Goal: Information Seeking & Learning: Learn about a topic

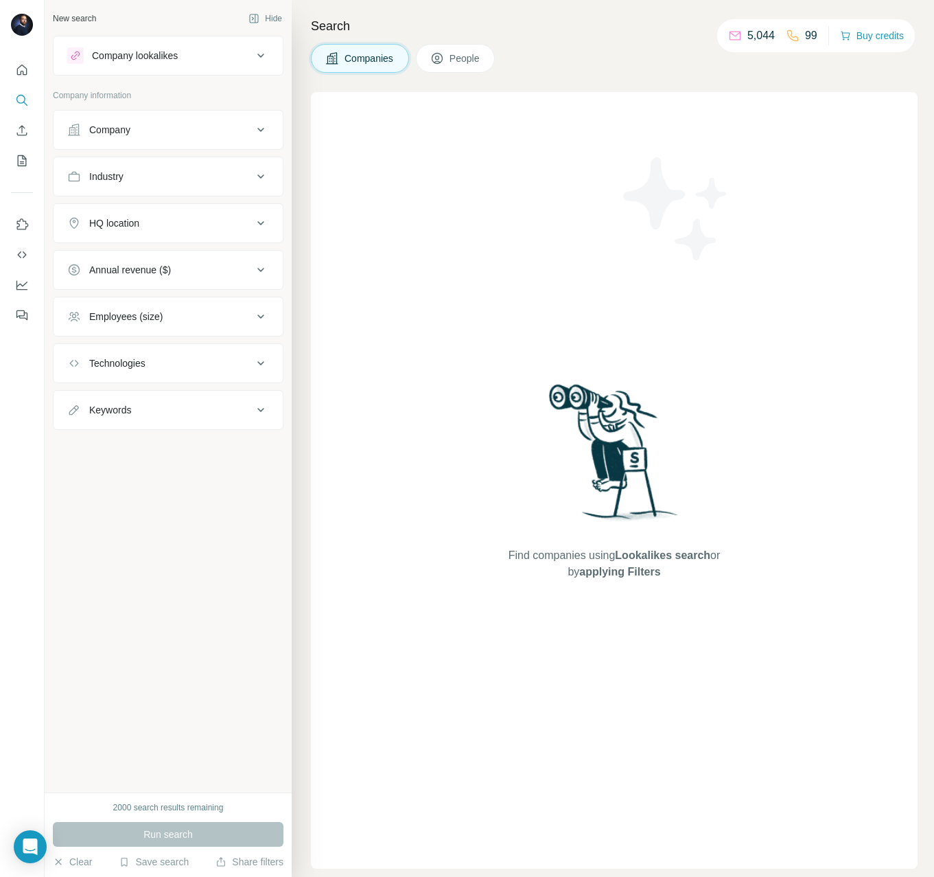
click at [459, 58] on span "People" at bounding box center [466, 58] width 32 height 14
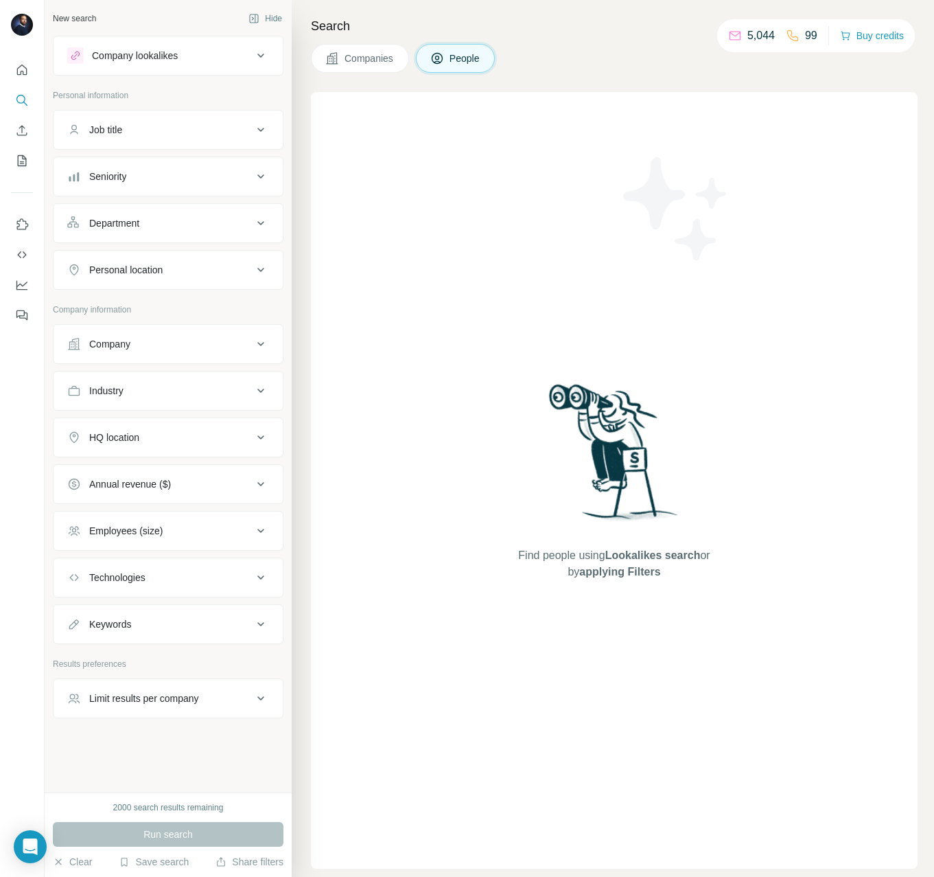
click at [160, 349] on div "Company" at bounding box center [159, 344] width 185 height 14
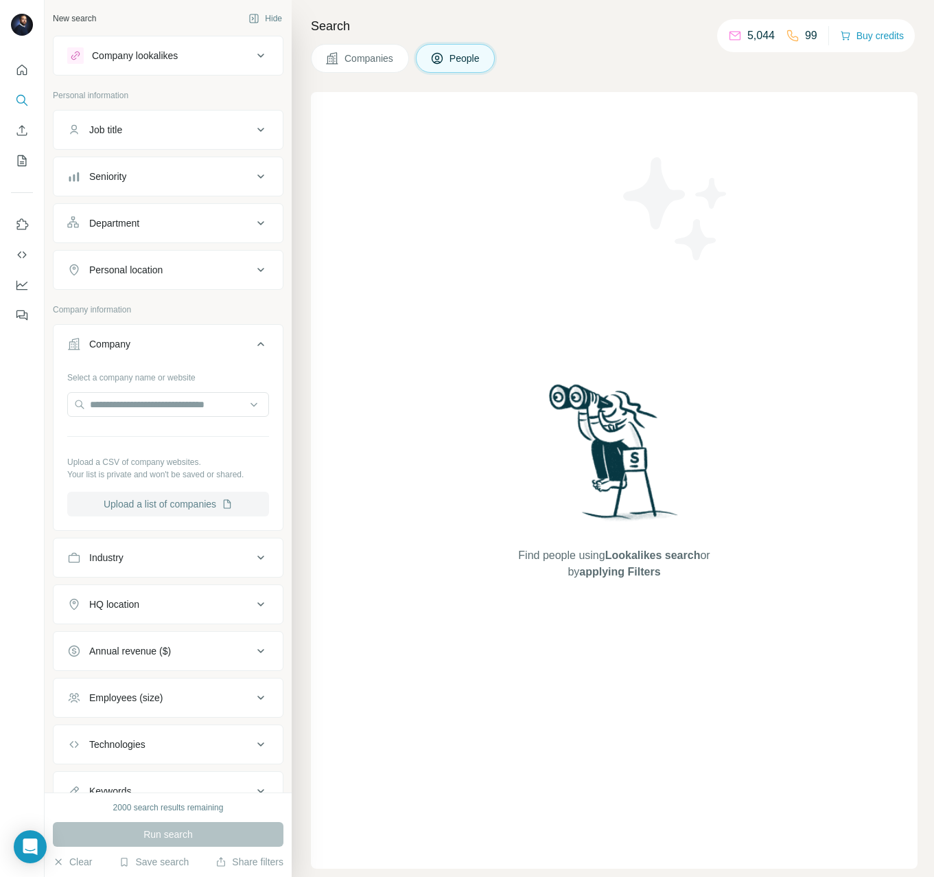
click at [187, 498] on button "Upload a list of companies" at bounding box center [168, 504] width 202 height 25
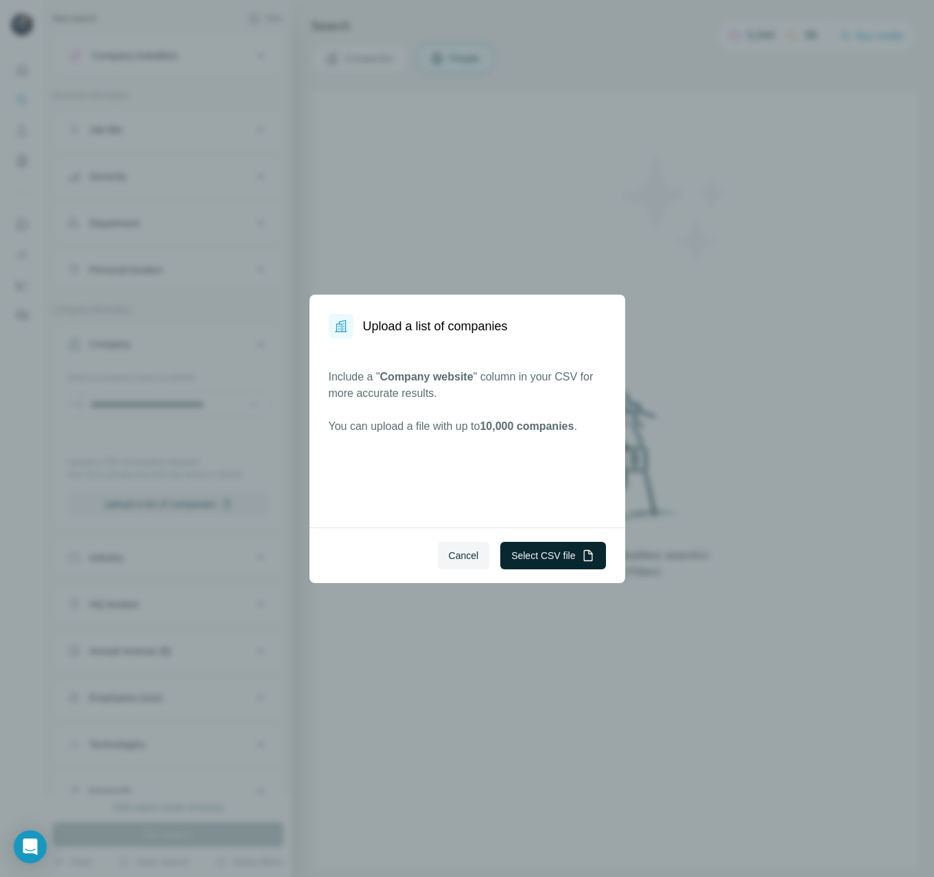
click at [556, 557] on button "Select CSV file" at bounding box center [553, 555] width 105 height 27
click at [551, 555] on button "Select CSV file" at bounding box center [553, 555] width 105 height 27
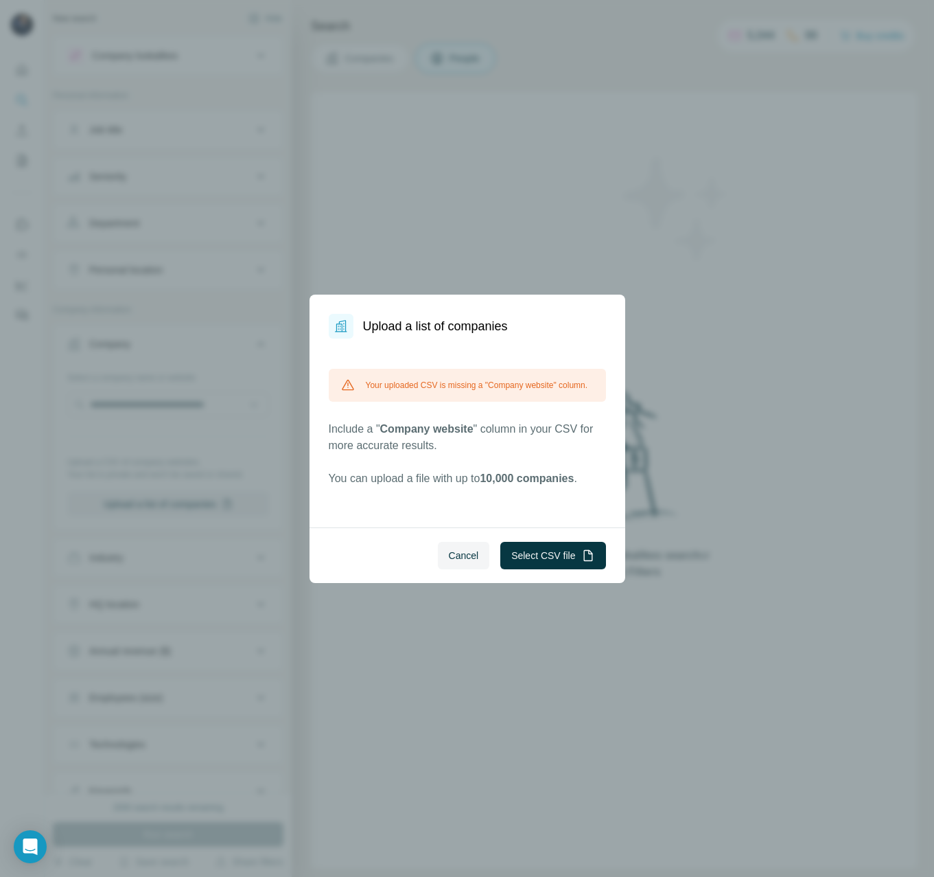
click at [398, 389] on div "Your uploaded CSV is missing a "Company website" column." at bounding box center [467, 385] width 277 height 33
drag, startPoint x: 478, startPoint y: 438, endPoint x: 387, endPoint y: 441, distance: 90.7
click at [387, 441] on p "Include a " Company website " column in your CSV for more accurate results." at bounding box center [467, 437] width 277 height 33
copy span "ompany website"
click at [572, 554] on button "Select CSV file" at bounding box center [553, 555] width 105 height 27
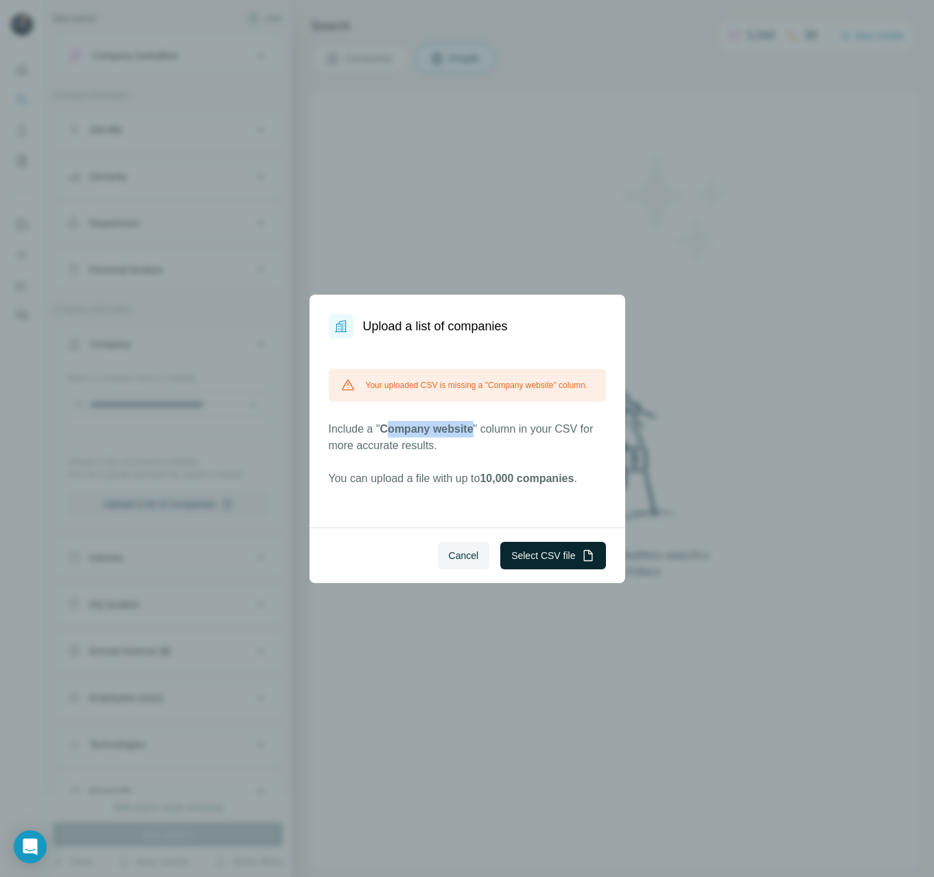
click at [553, 555] on button "Select CSV file" at bounding box center [553, 555] width 105 height 27
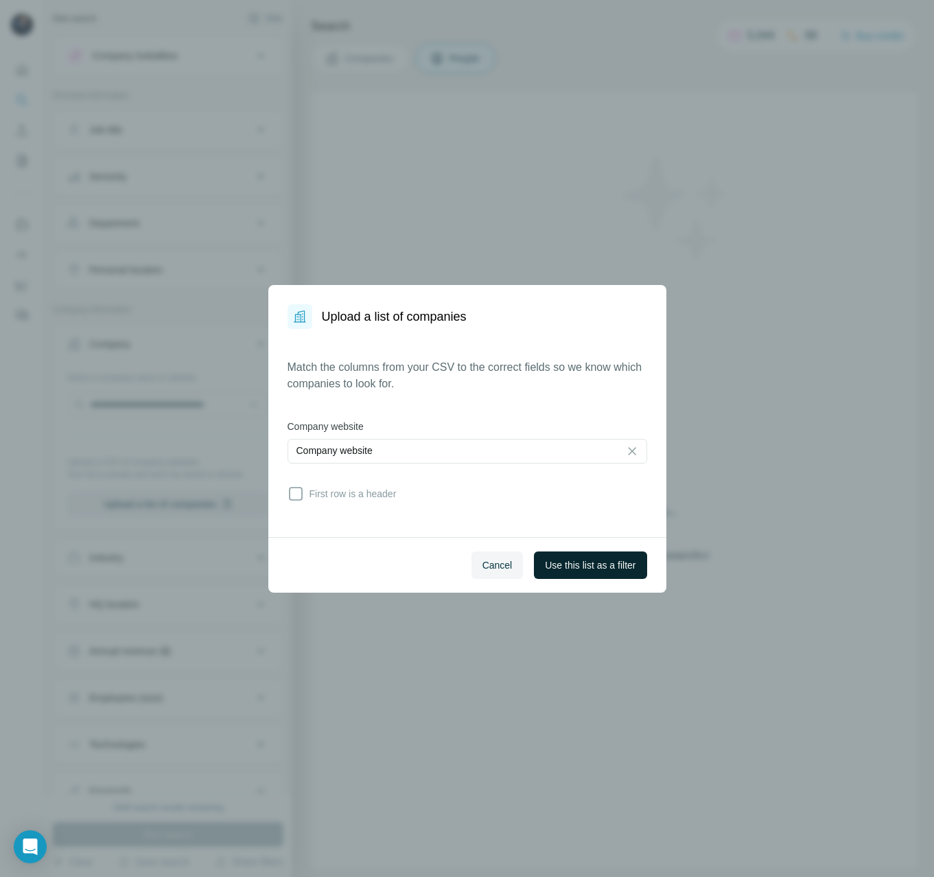
click at [572, 559] on span "Use this list as a filter" at bounding box center [590, 565] width 91 height 14
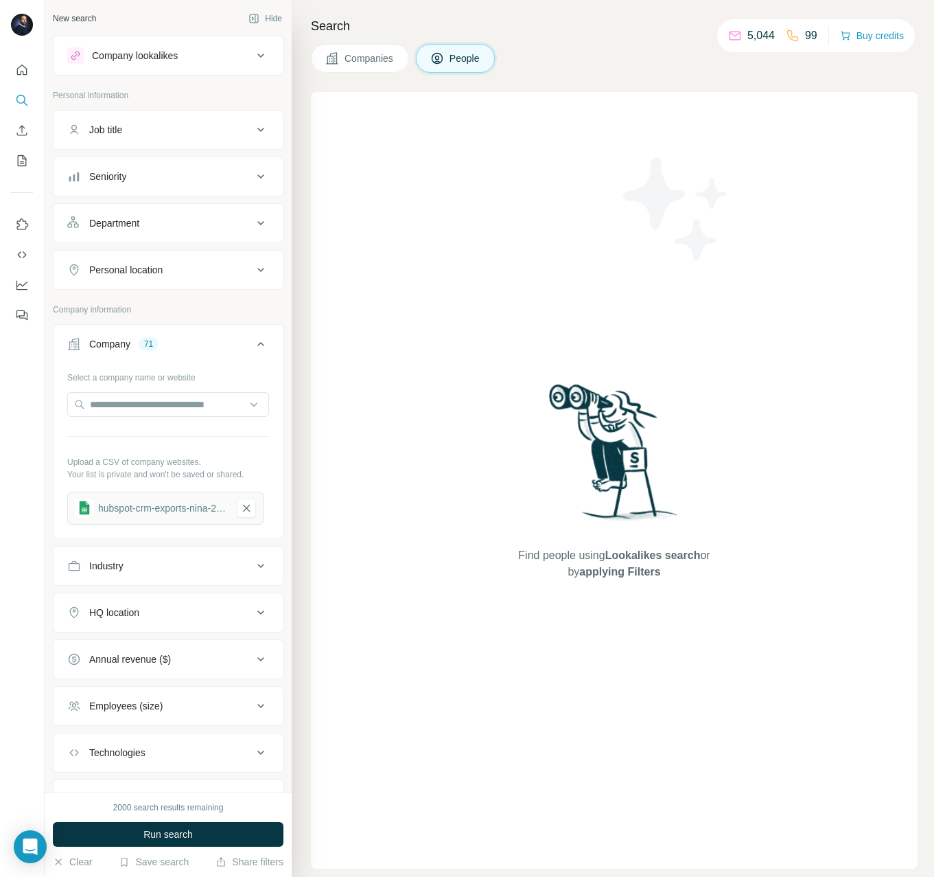
click at [139, 176] on div "Seniority" at bounding box center [159, 177] width 185 height 14
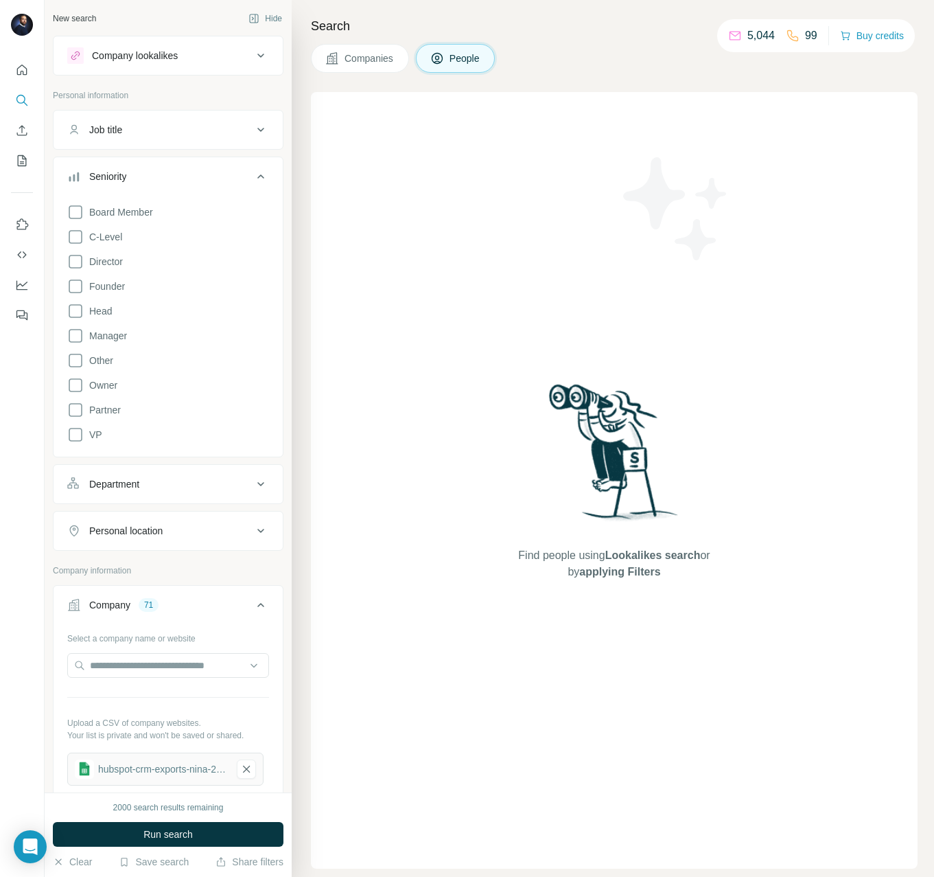
click at [109, 170] on div "Seniority" at bounding box center [107, 177] width 37 height 14
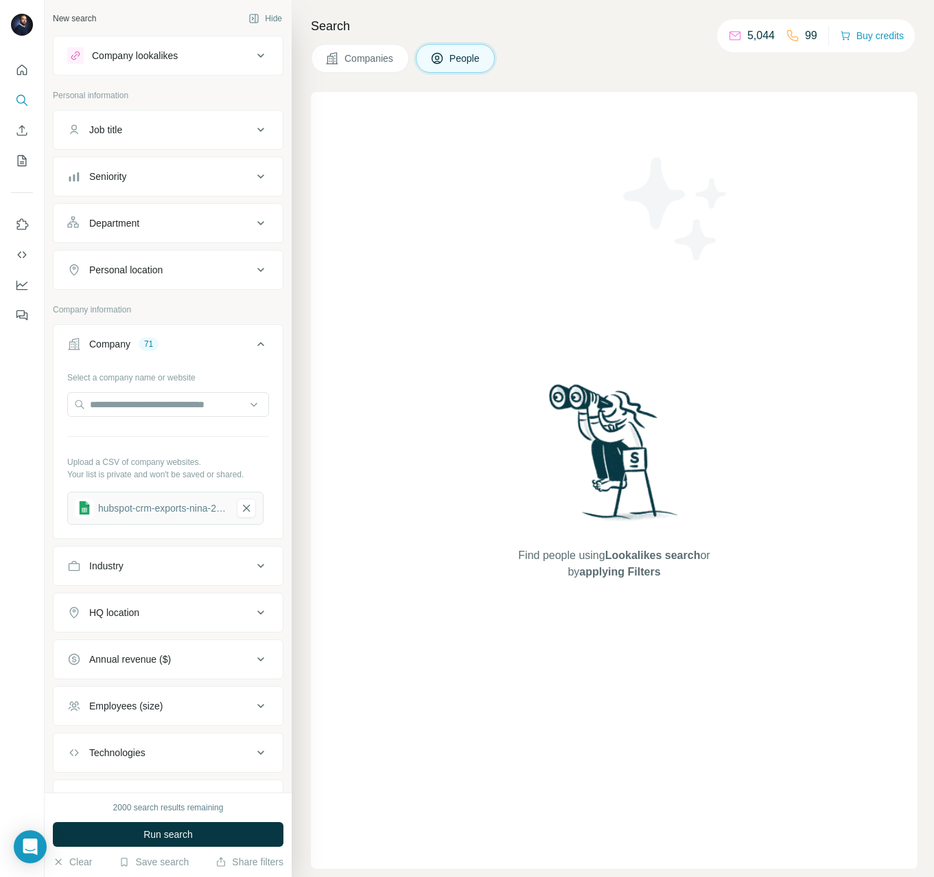
click at [130, 138] on button "Job title" at bounding box center [168, 129] width 229 height 33
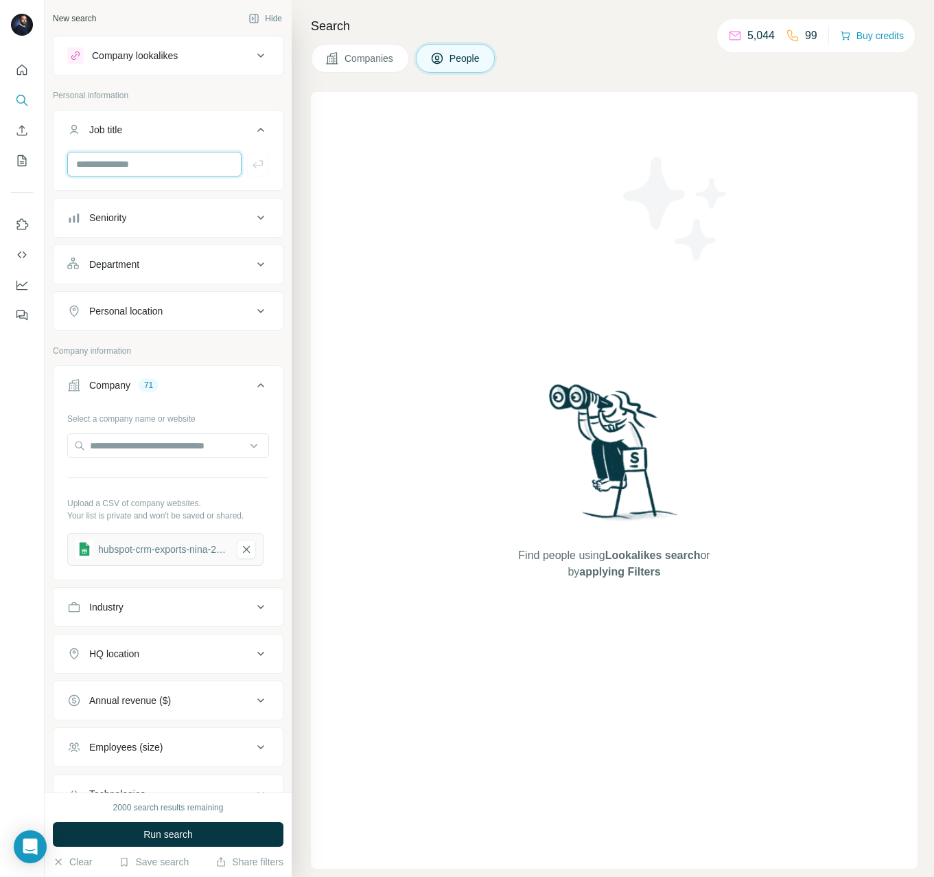
click at [133, 168] on input "text" at bounding box center [154, 164] width 174 height 25
type input "******"
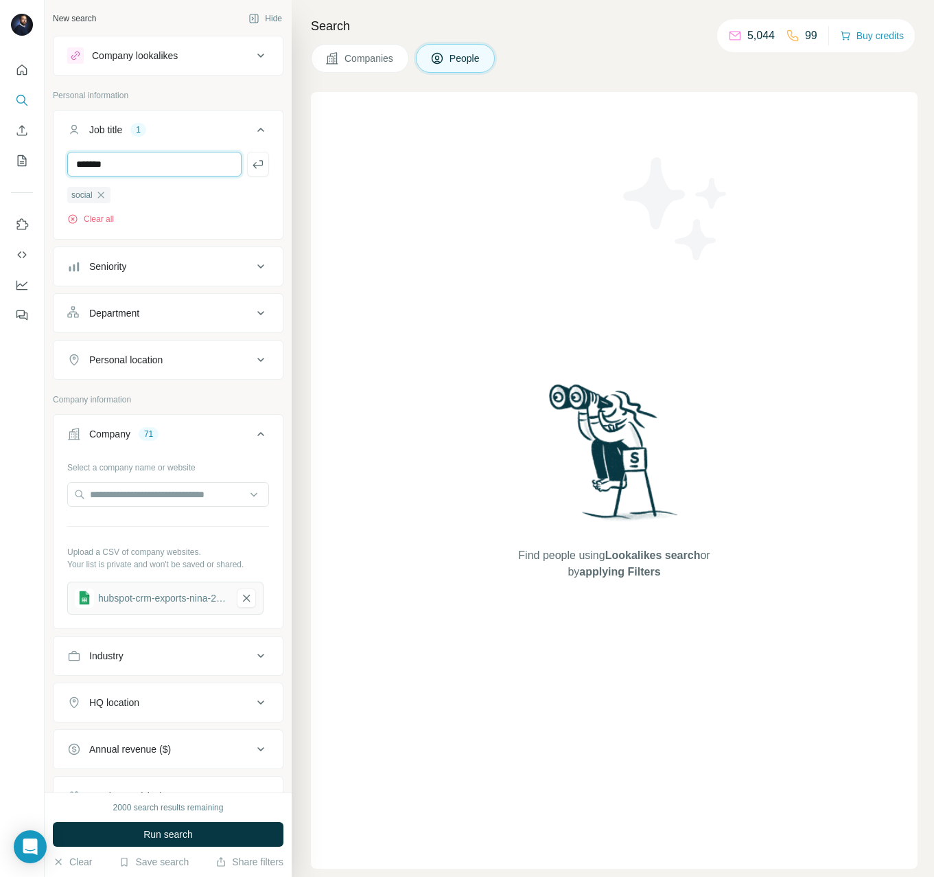
type input "*******"
type input "********"
type input "*********"
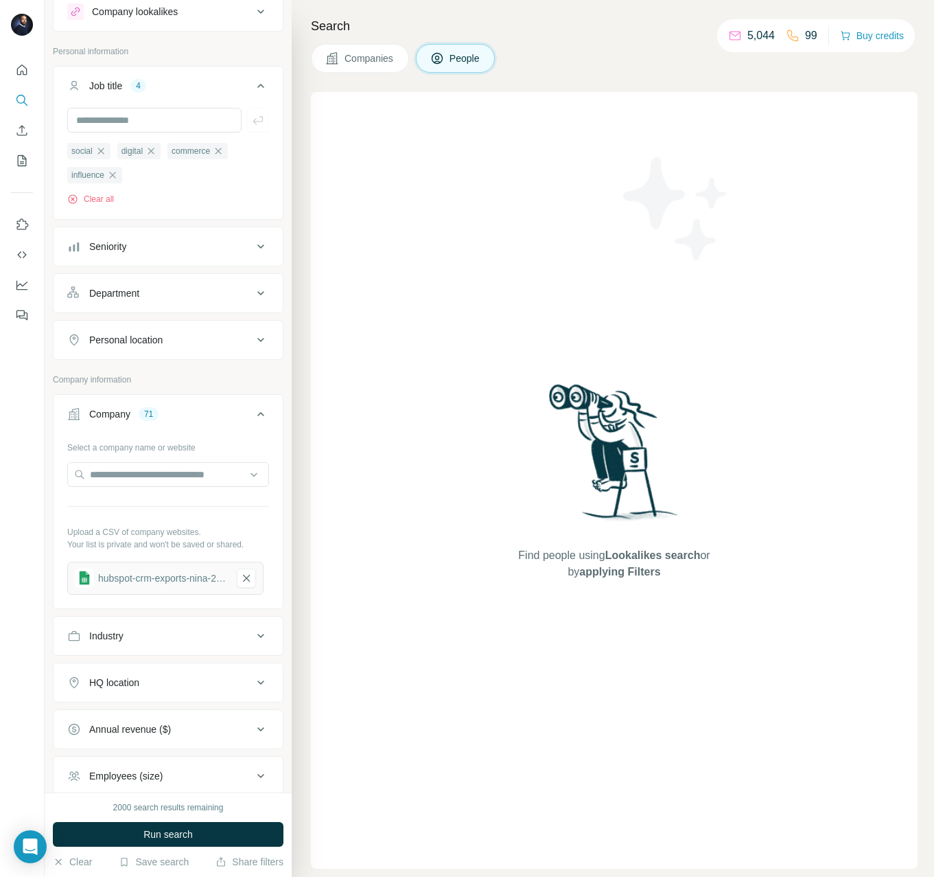
click at [178, 292] on div "Department" at bounding box center [159, 293] width 185 height 14
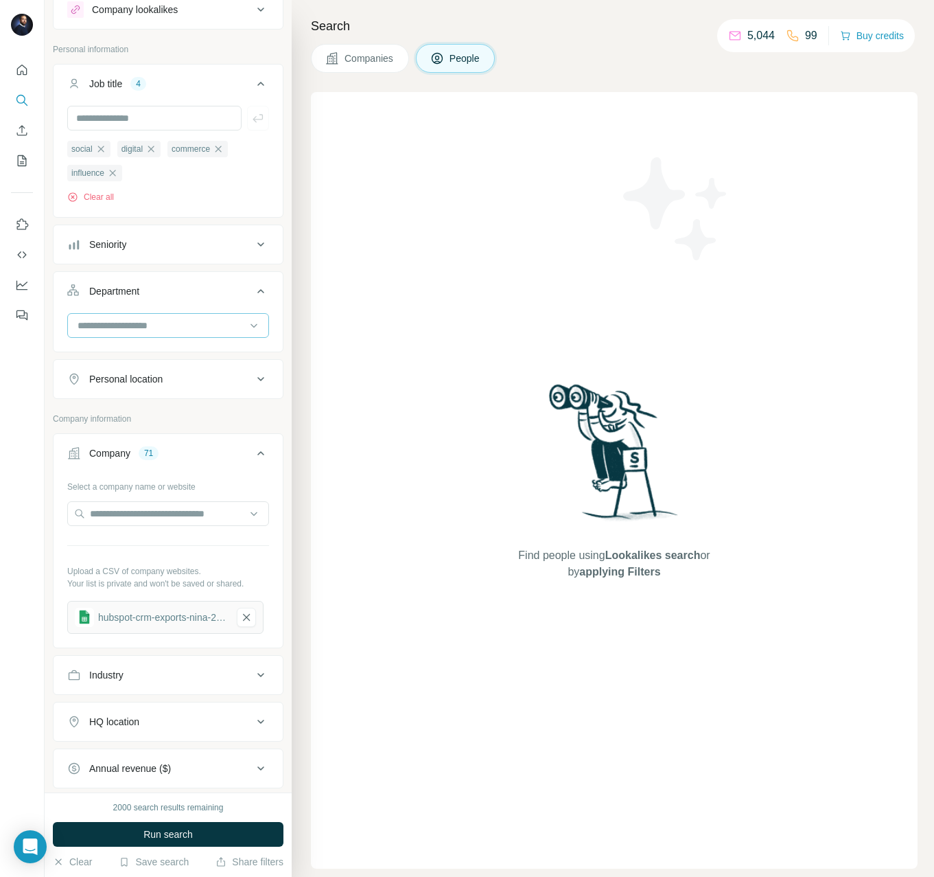
click at [161, 325] on input at bounding box center [161, 325] width 170 height 15
type input "****"
click at [167, 360] on p "PR and Communications" at bounding box center [132, 358] width 106 height 14
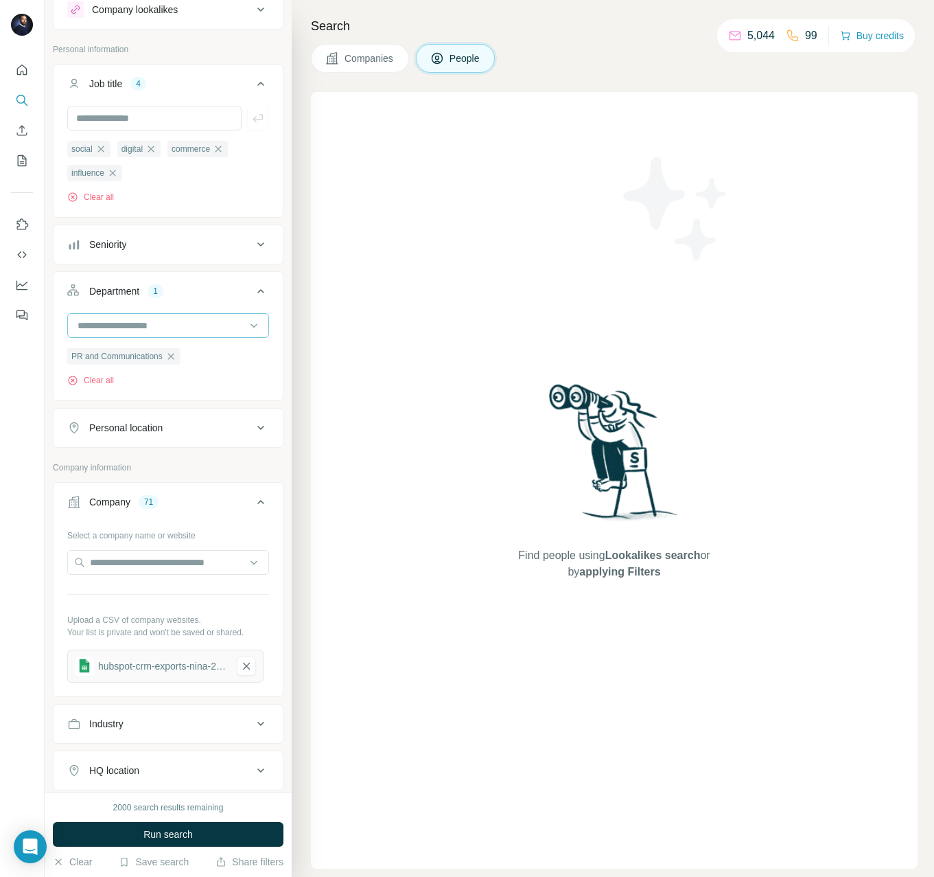
click at [163, 336] on div at bounding box center [161, 325] width 170 height 23
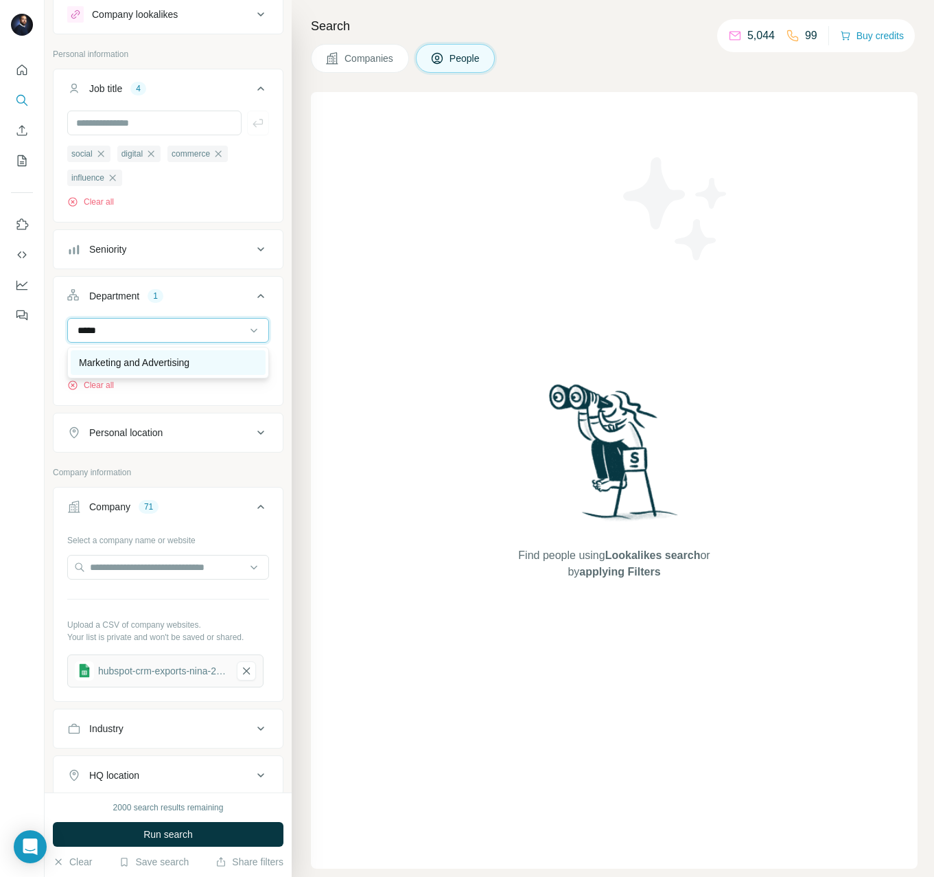
type input "*****"
click at [165, 366] on p "Marketing and Advertising" at bounding box center [134, 363] width 111 height 14
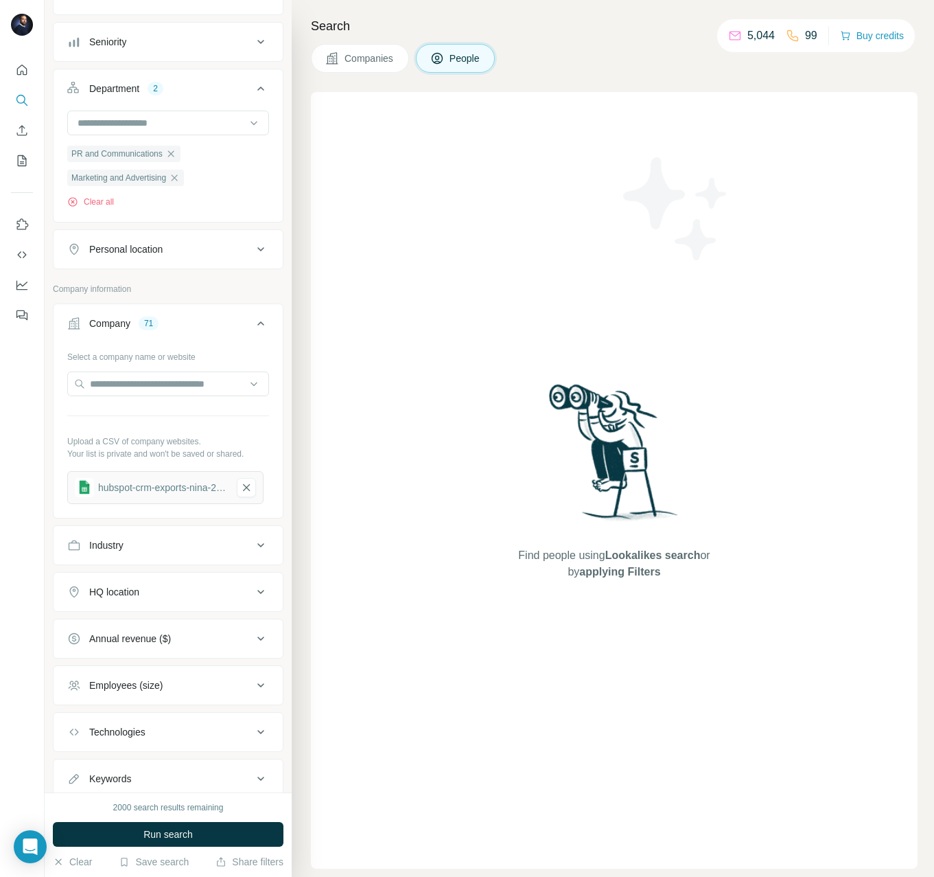
scroll to position [250, 0]
click at [192, 255] on div "Personal location" at bounding box center [159, 248] width 185 height 14
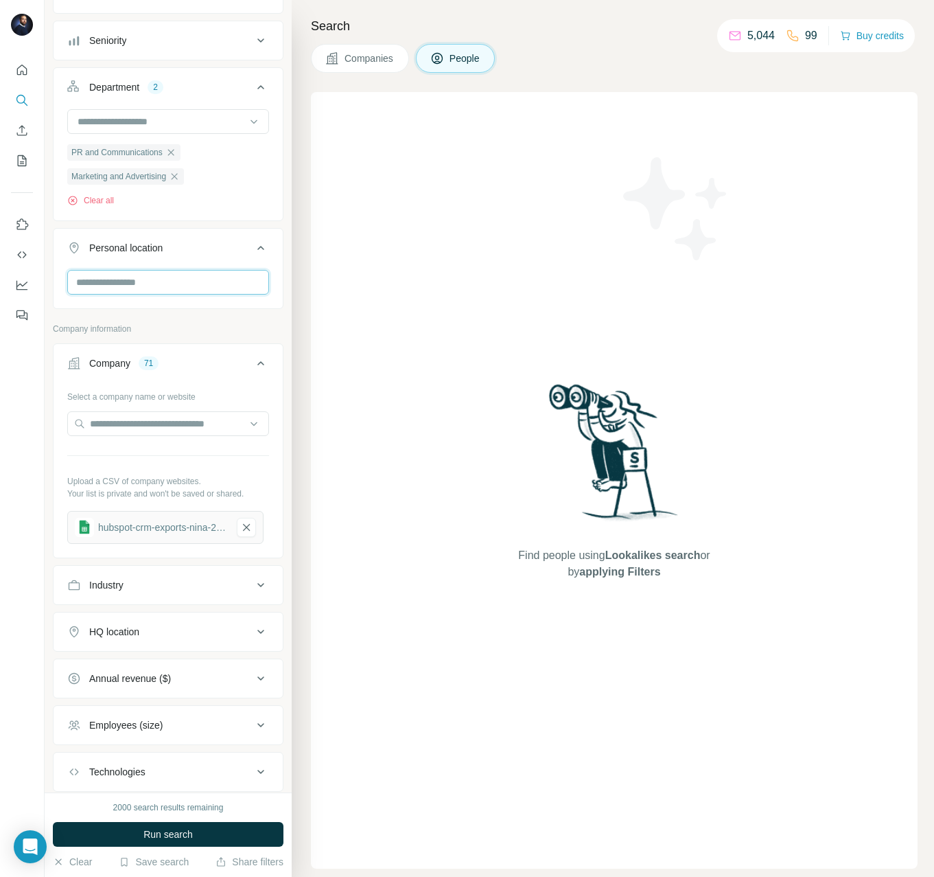
click at [167, 280] on input "text" at bounding box center [168, 282] width 202 height 25
type input "****"
click at [167, 318] on div "🇫🇷 [GEOGRAPHIC_DATA]" at bounding box center [168, 321] width 179 height 16
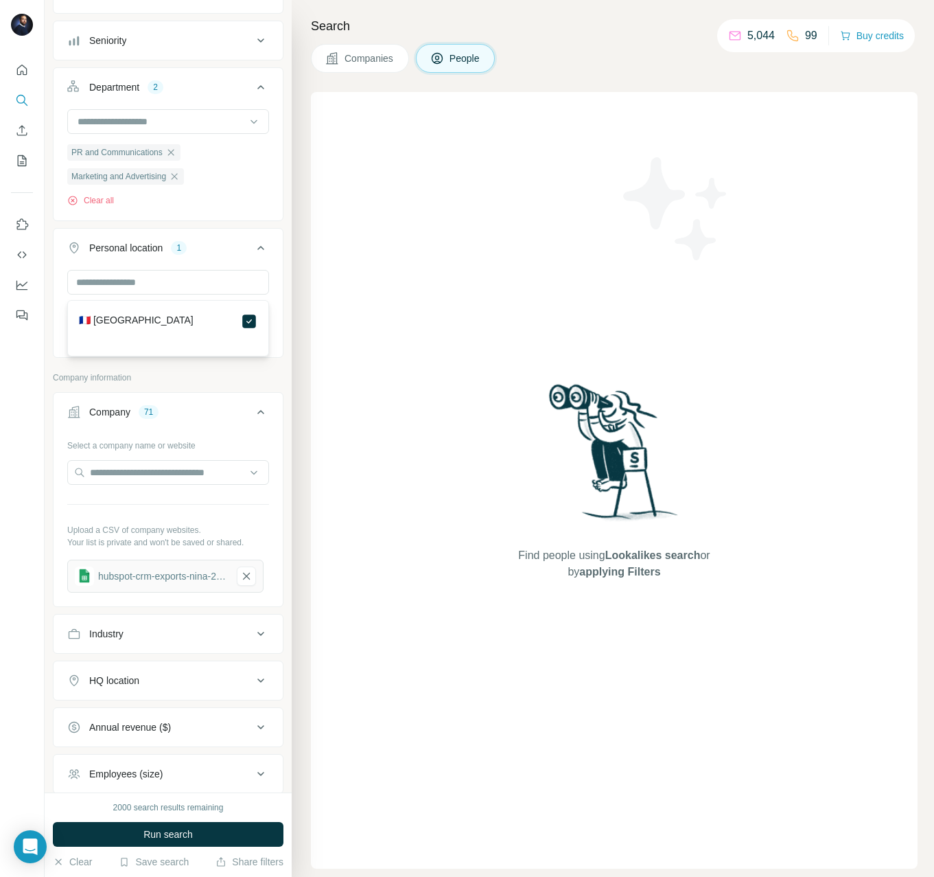
click at [283, 358] on div "New search Hide Company lookalikes Personal information Job title 4 social digi…" at bounding box center [168, 396] width 247 height 792
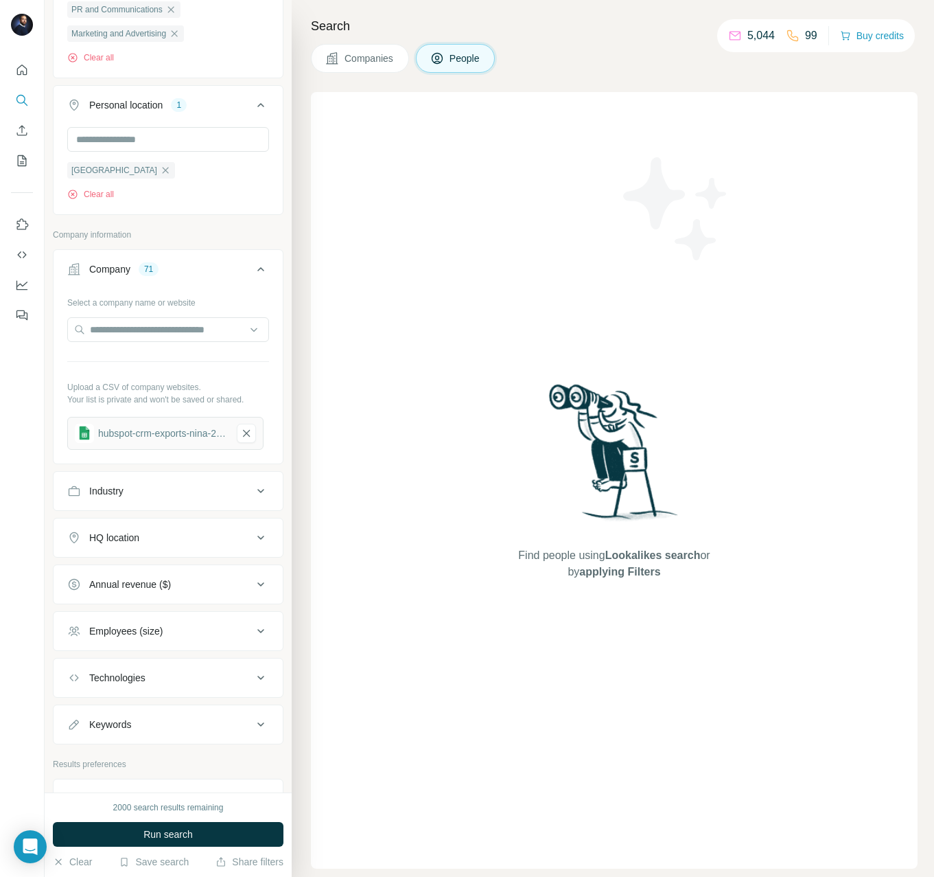
scroll to position [485, 0]
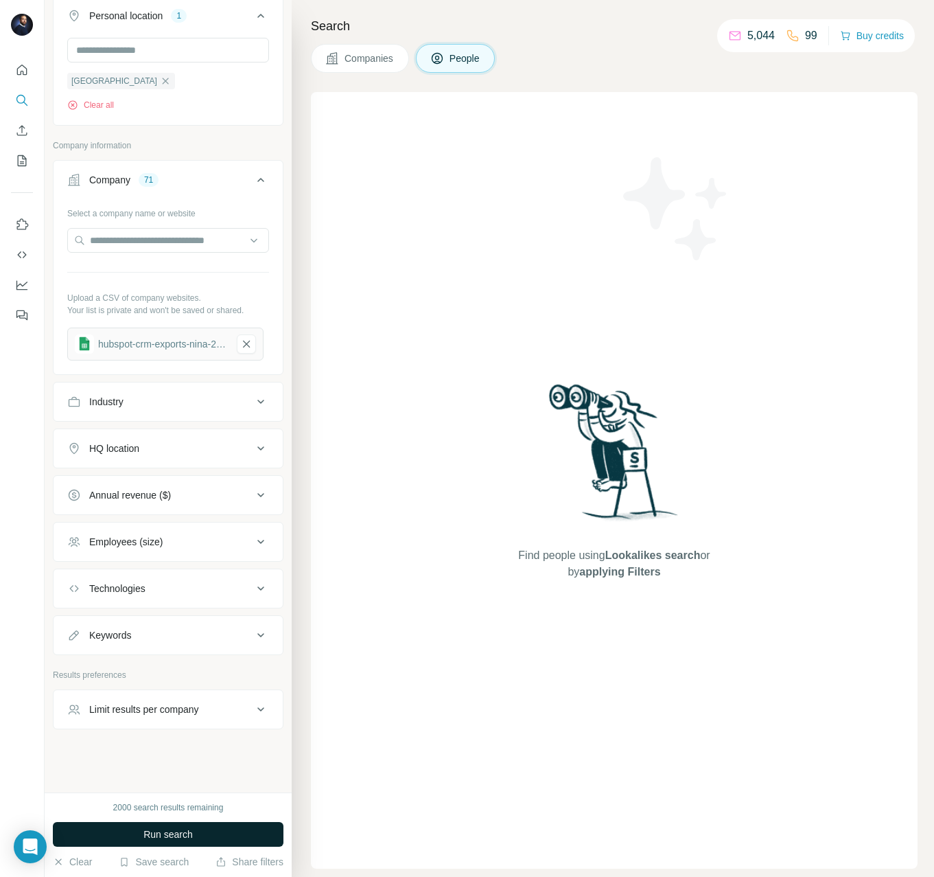
click at [189, 837] on span "Run search" at bounding box center [167, 834] width 49 height 14
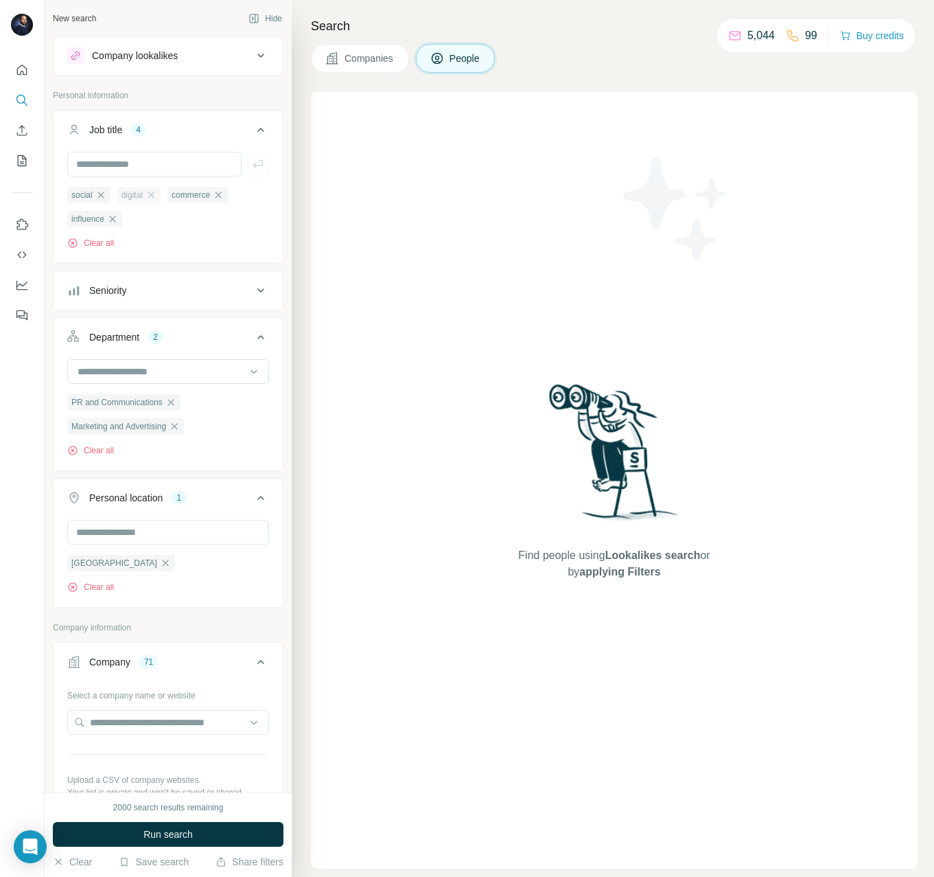
scroll to position [4, 0]
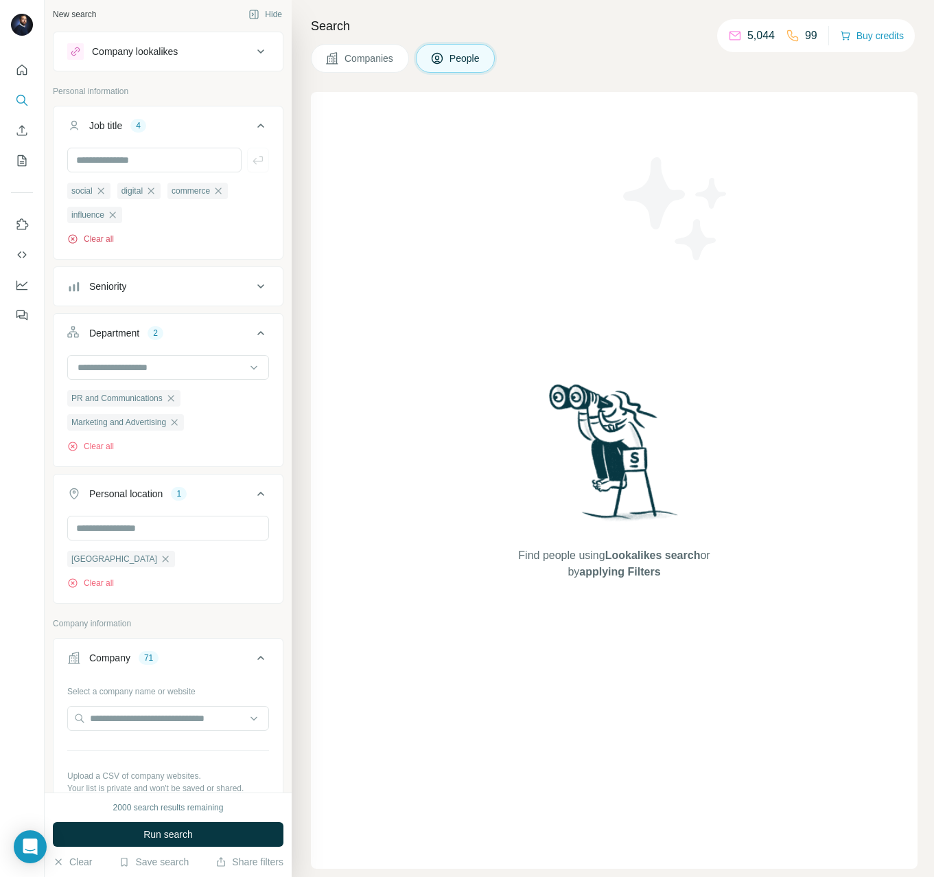
click at [94, 241] on button "Clear all" at bounding box center [90, 239] width 47 height 12
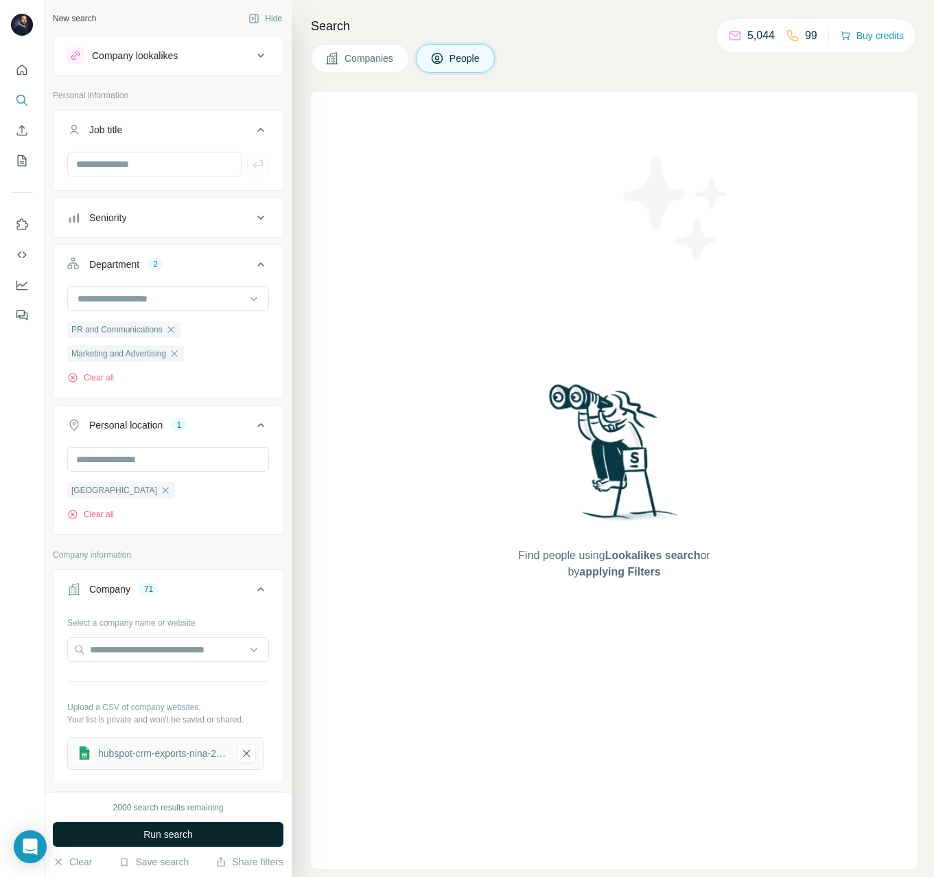
click at [159, 831] on span "Run search" at bounding box center [167, 834] width 49 height 14
click at [181, 833] on span "Run search" at bounding box center [167, 834] width 49 height 14
click at [156, 831] on span "Run search" at bounding box center [167, 834] width 49 height 14
click at [175, 332] on icon "button" at bounding box center [170, 329] width 11 height 11
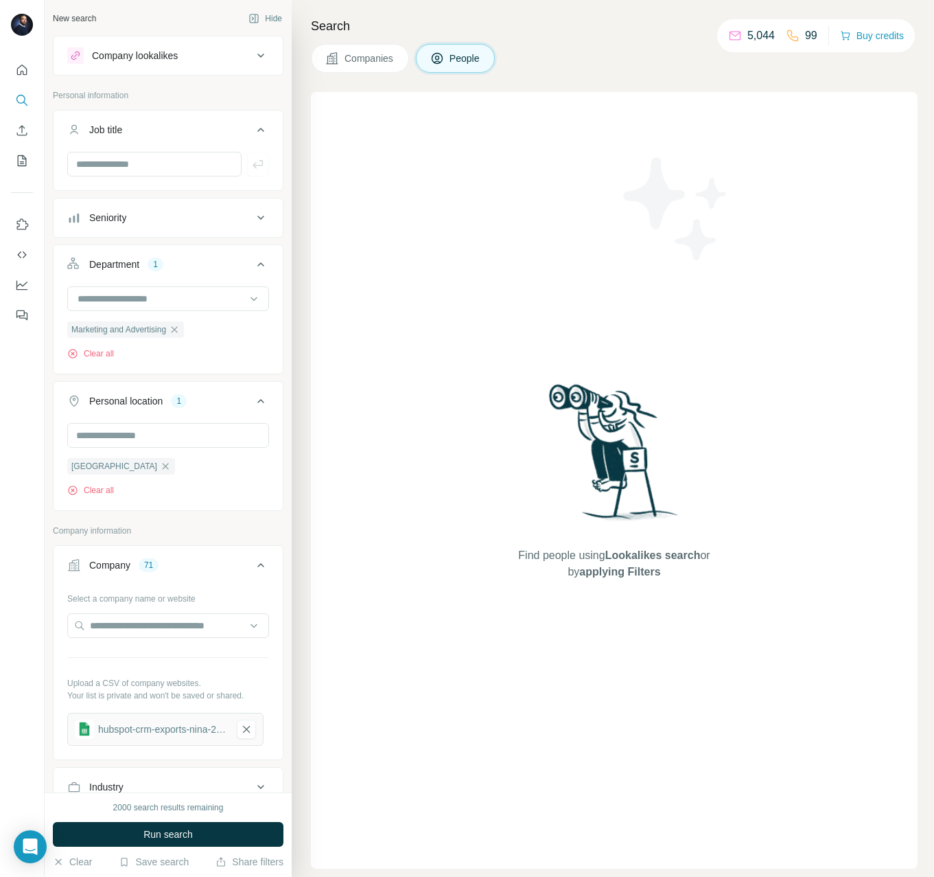
click at [180, 332] on icon "button" at bounding box center [174, 329] width 11 height 11
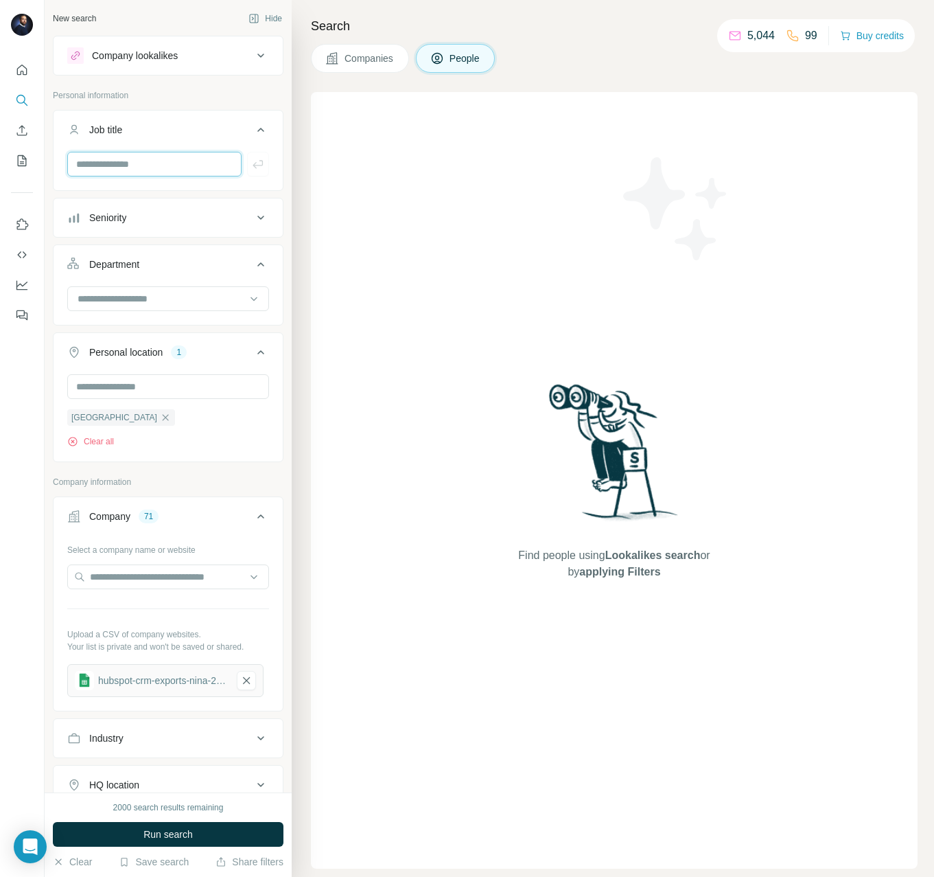
click at [110, 161] on input "text" at bounding box center [154, 164] width 174 height 25
click at [166, 93] on p "Personal information" at bounding box center [168, 95] width 231 height 12
click at [163, 833] on span "Run search" at bounding box center [167, 834] width 49 height 14
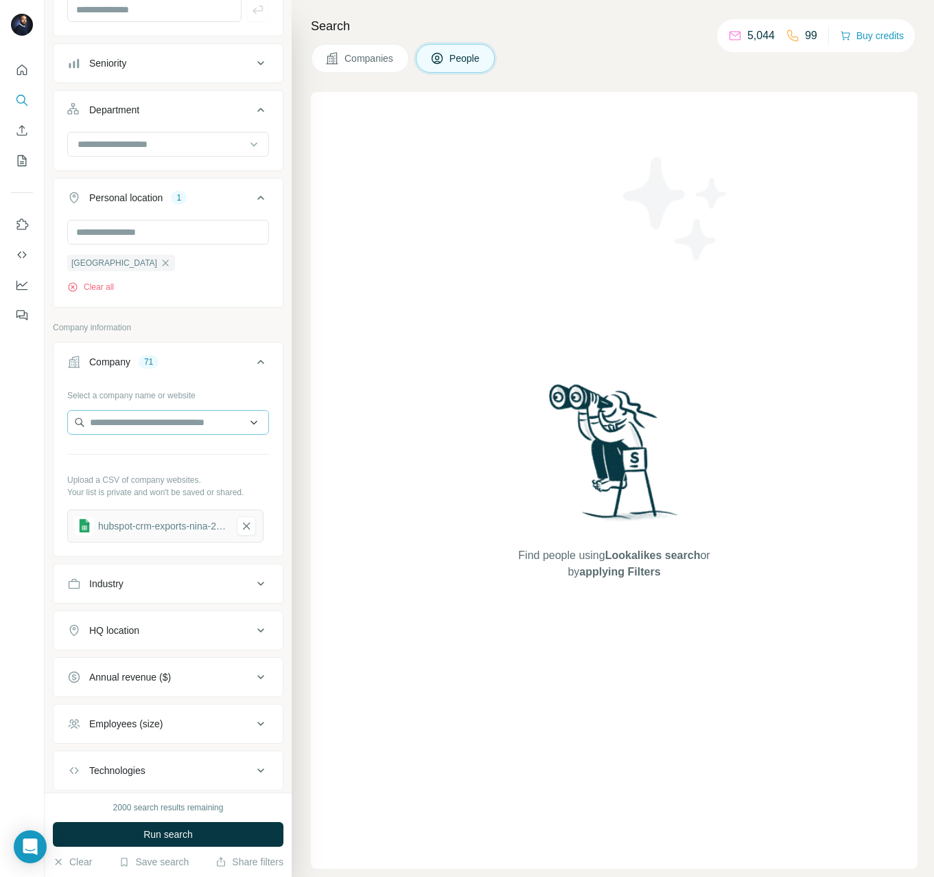
scroll to position [276, 0]
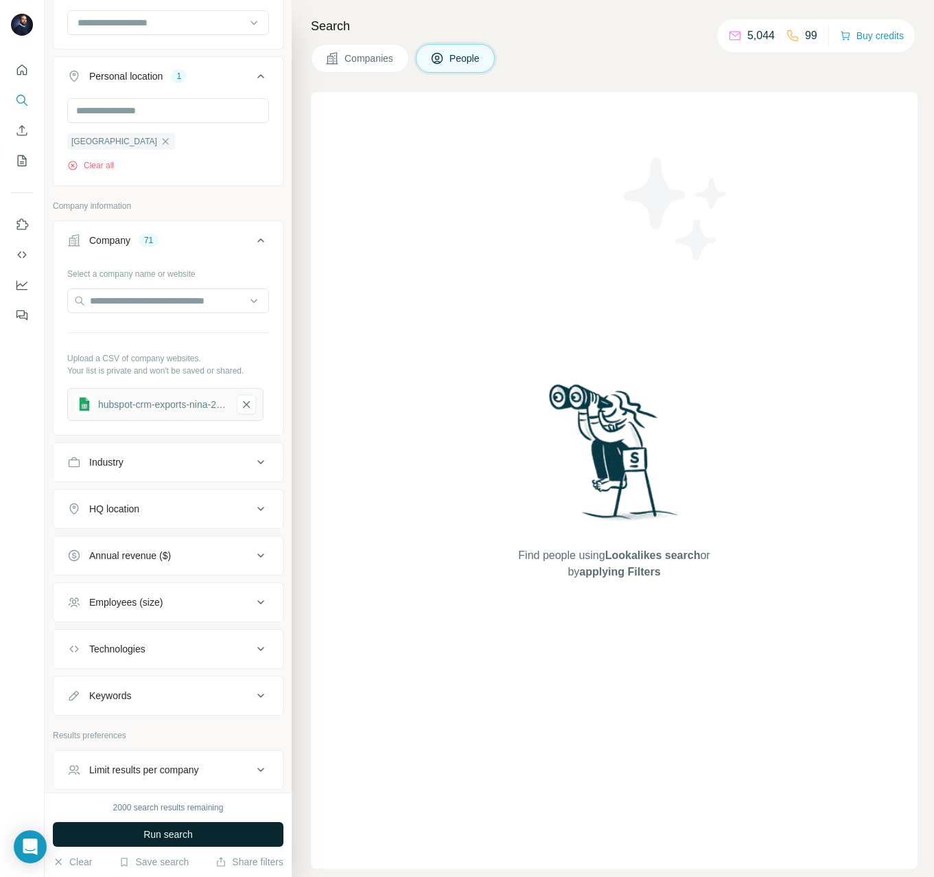
click at [178, 836] on span "Run search" at bounding box center [167, 834] width 49 height 14
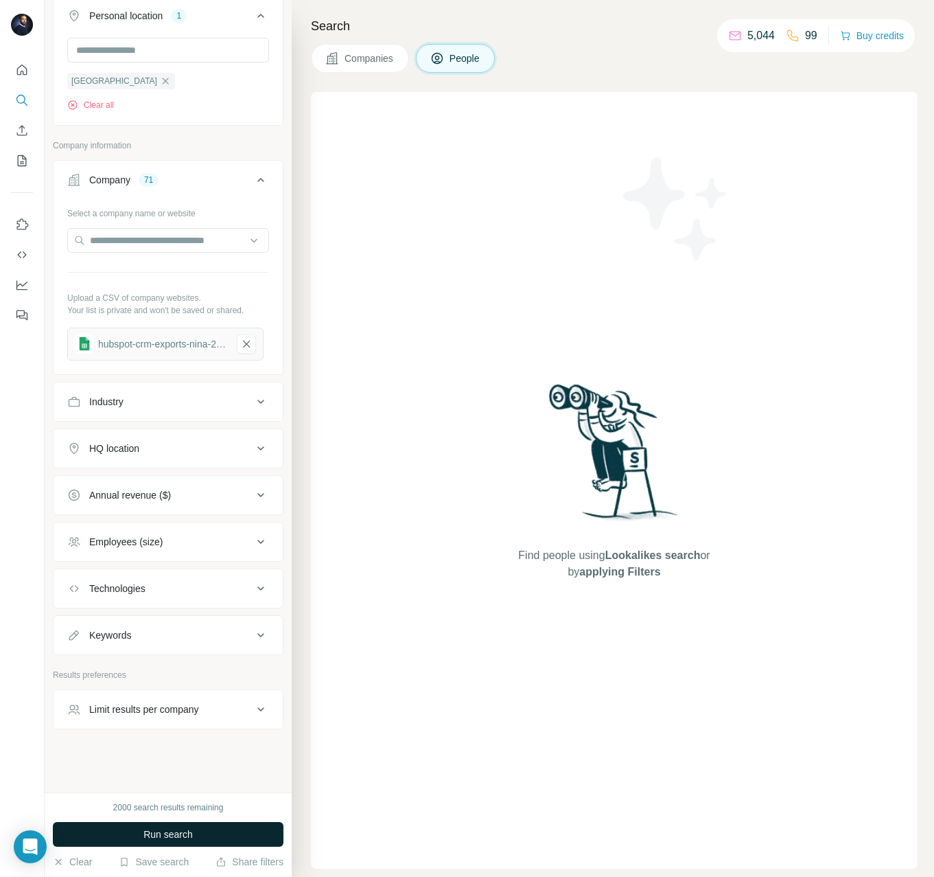
scroll to position [0, 0]
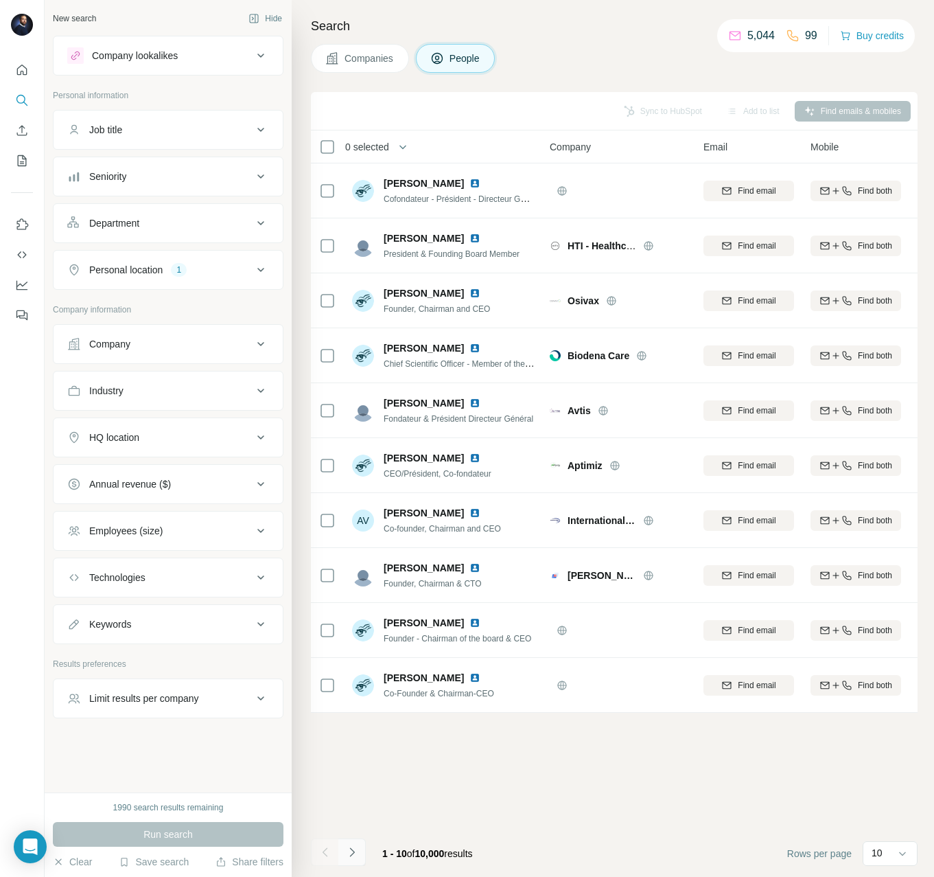
click at [354, 846] on icon "Navigate to next page" at bounding box center [352, 852] width 14 height 14
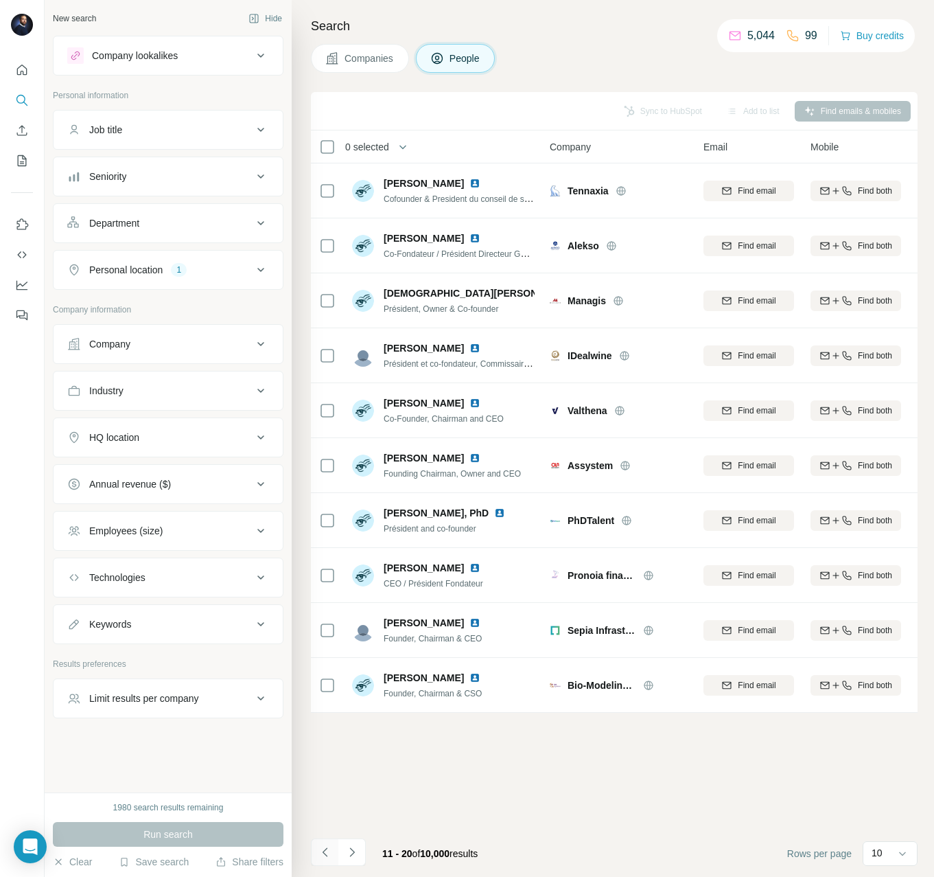
click at [324, 849] on icon "Navigate to previous page" at bounding box center [324, 851] width 5 height 9
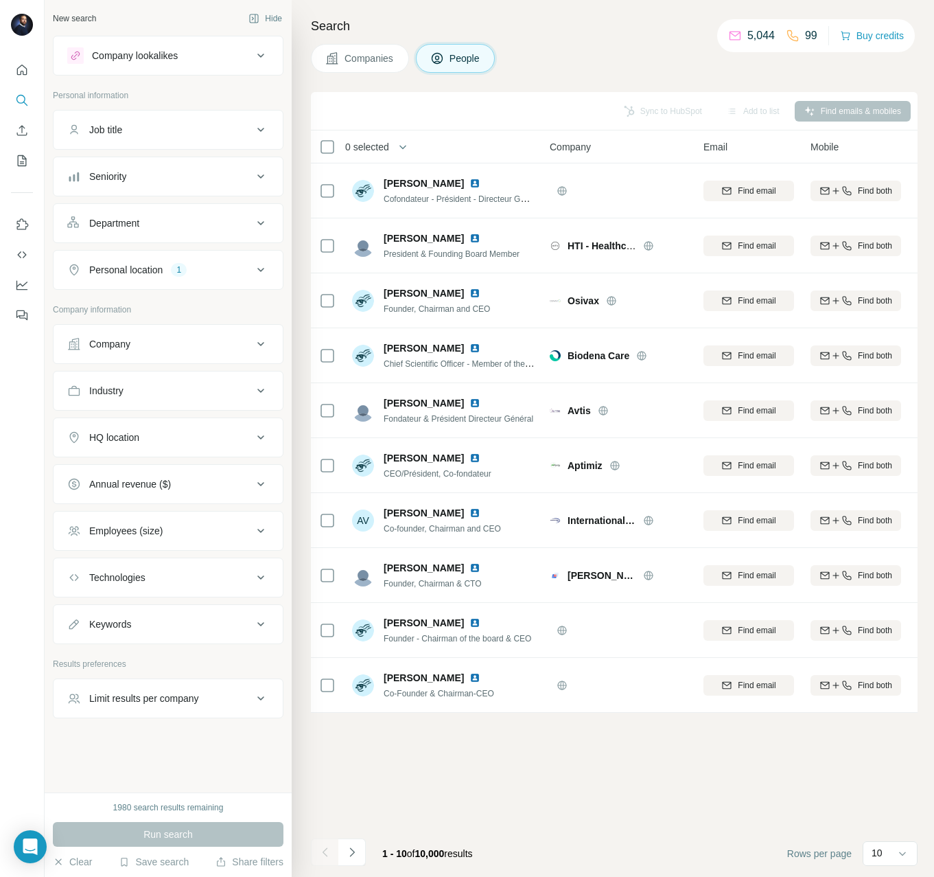
click at [147, 233] on button "Department" at bounding box center [168, 223] width 229 height 33
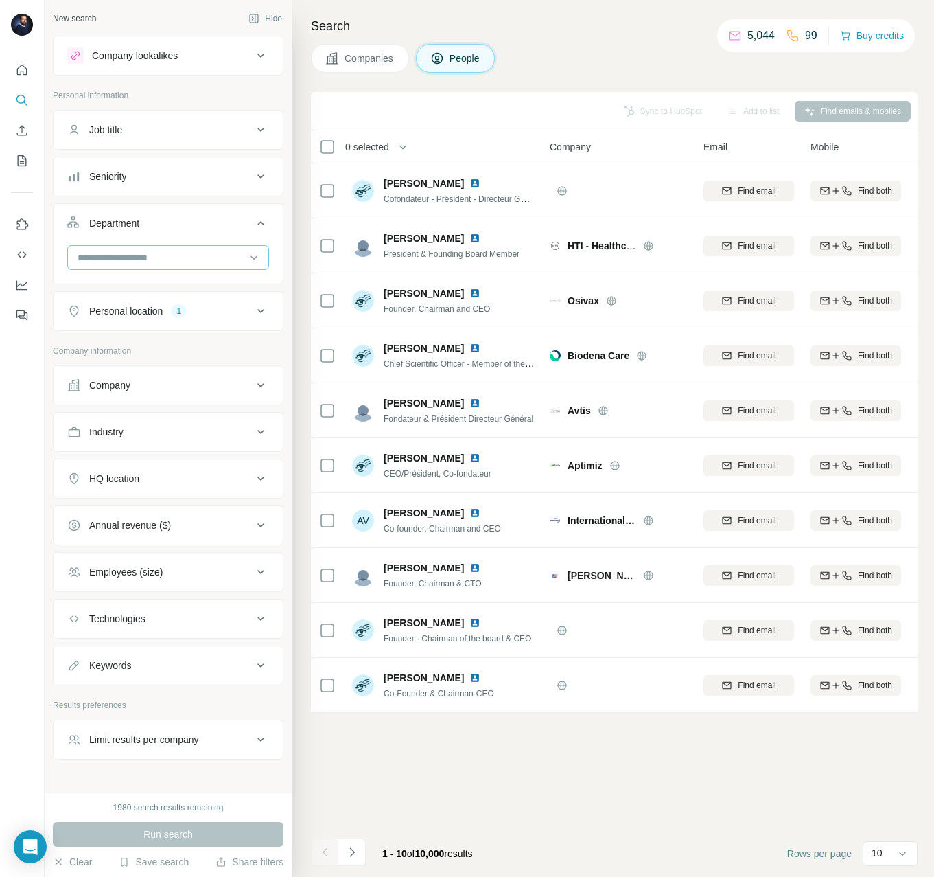
click at [139, 261] on input at bounding box center [161, 257] width 170 height 15
type input "****"
click at [174, 283] on p "Marketing and Advertising" at bounding box center [134, 288] width 111 height 14
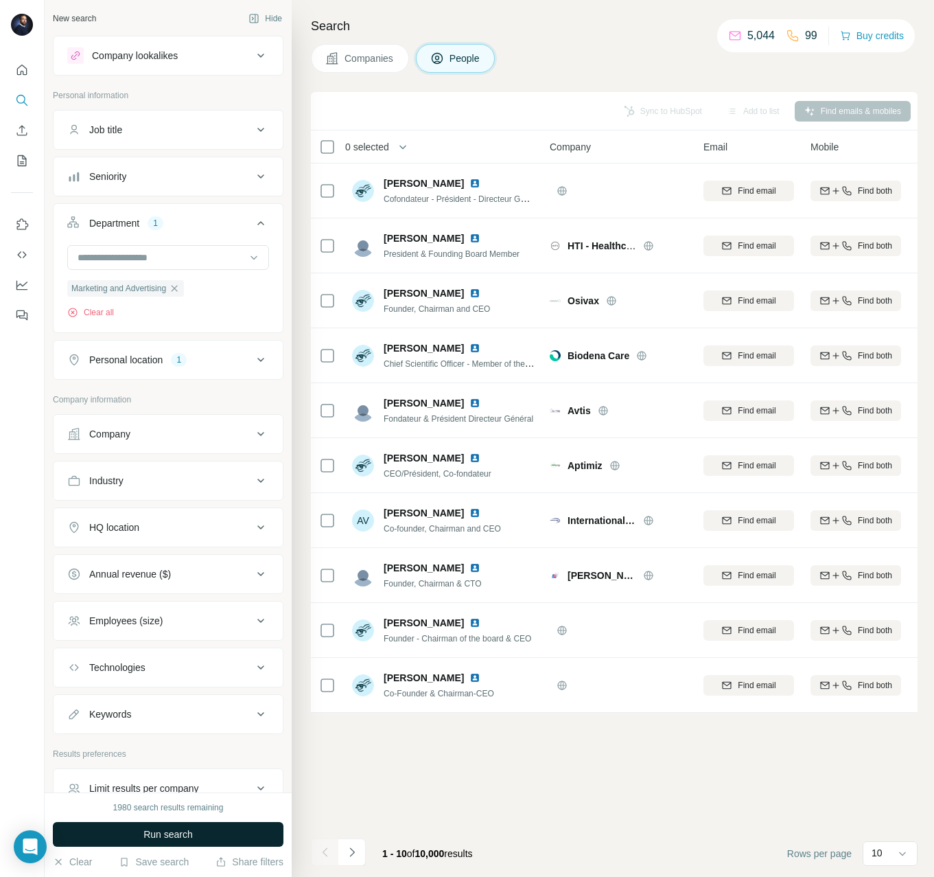
click at [152, 831] on span "Run search" at bounding box center [167, 834] width 49 height 14
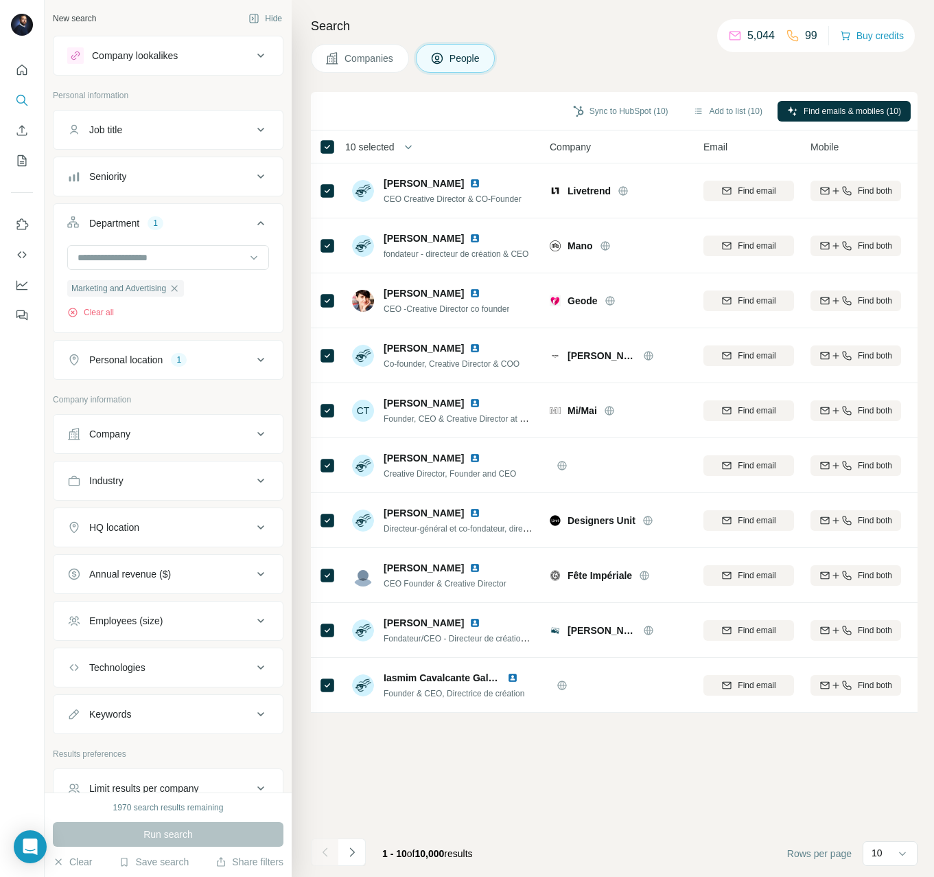
click at [325, 154] on th "10 selected" at bounding box center [421, 146] width 220 height 33
click at [152, 444] on button "Company" at bounding box center [168, 433] width 229 height 33
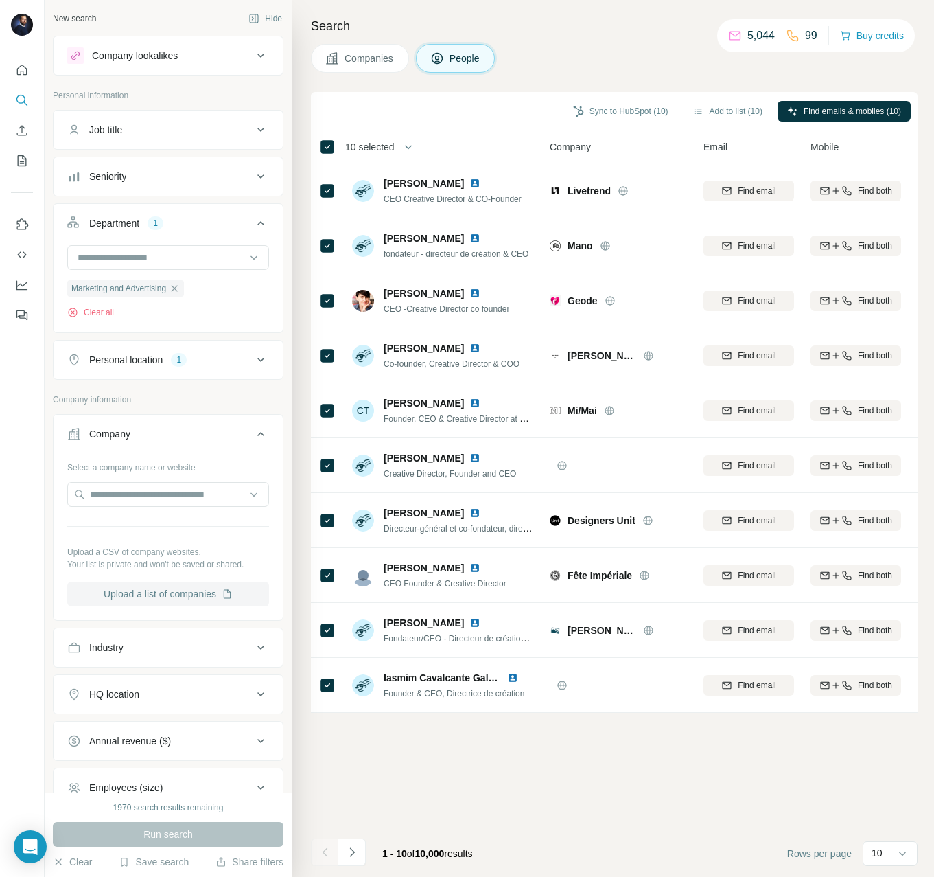
click at [174, 592] on button "Upload a list of companies" at bounding box center [168, 594] width 202 height 25
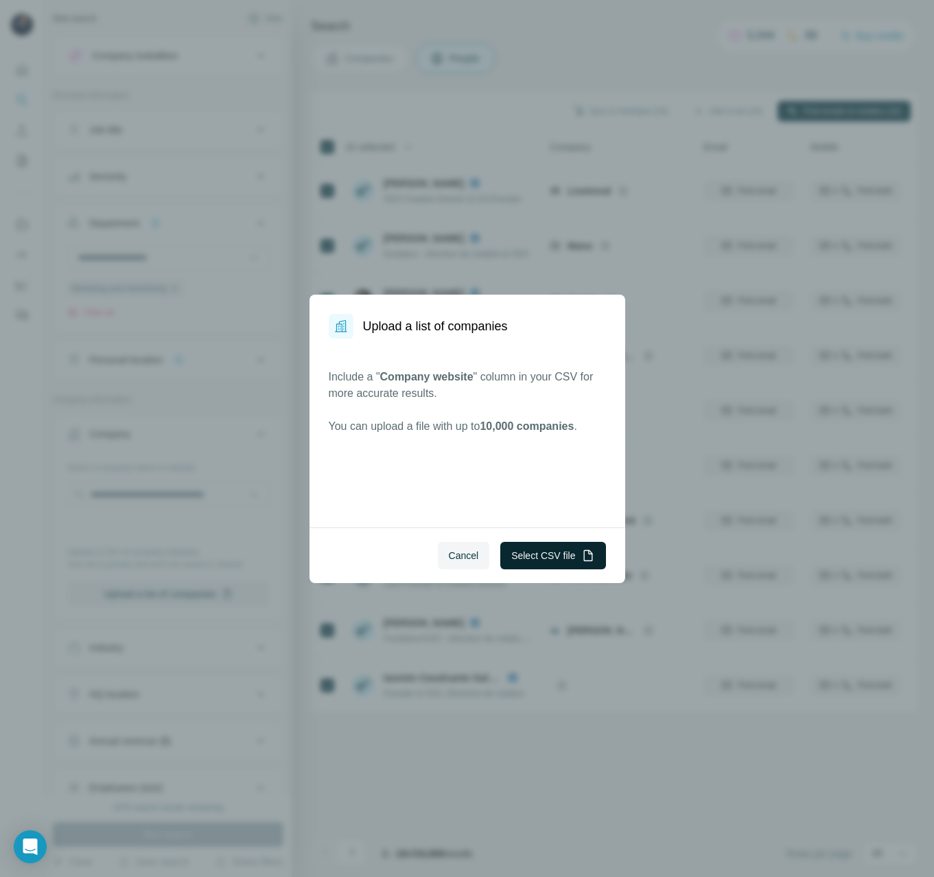
click at [533, 550] on button "Select CSV file" at bounding box center [553, 555] width 105 height 27
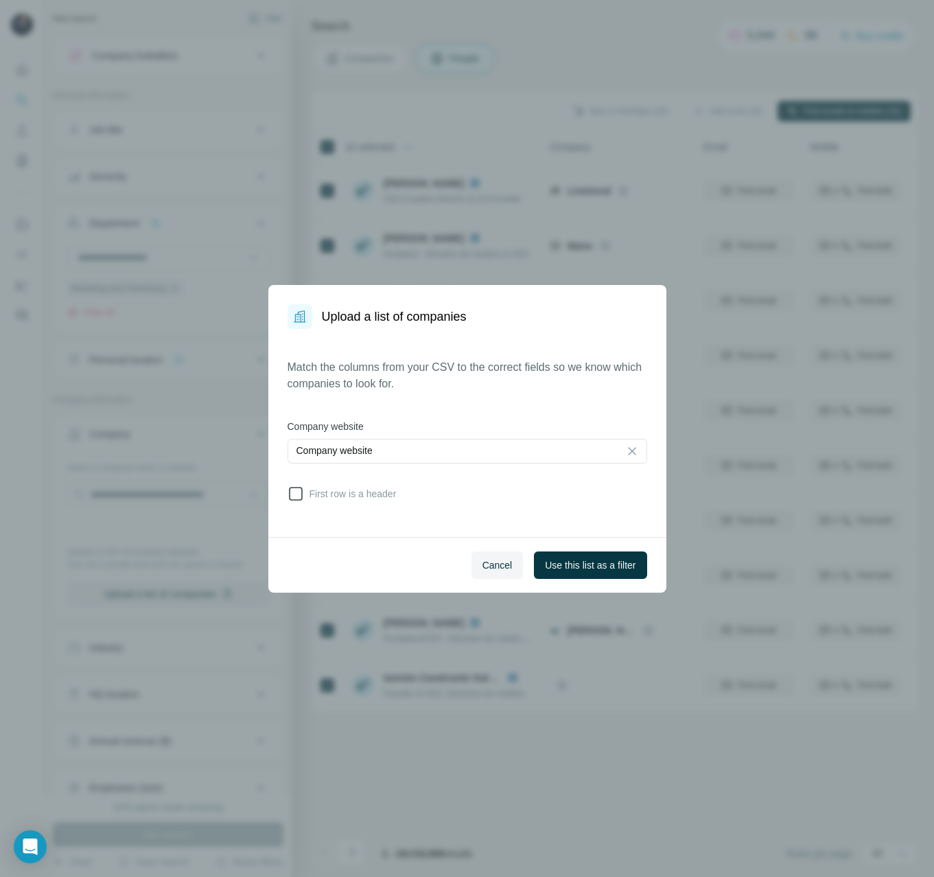
click at [378, 496] on span "First row is a header" at bounding box center [350, 494] width 93 height 14
click at [612, 571] on span "Use this list as a filter" at bounding box center [590, 565] width 91 height 14
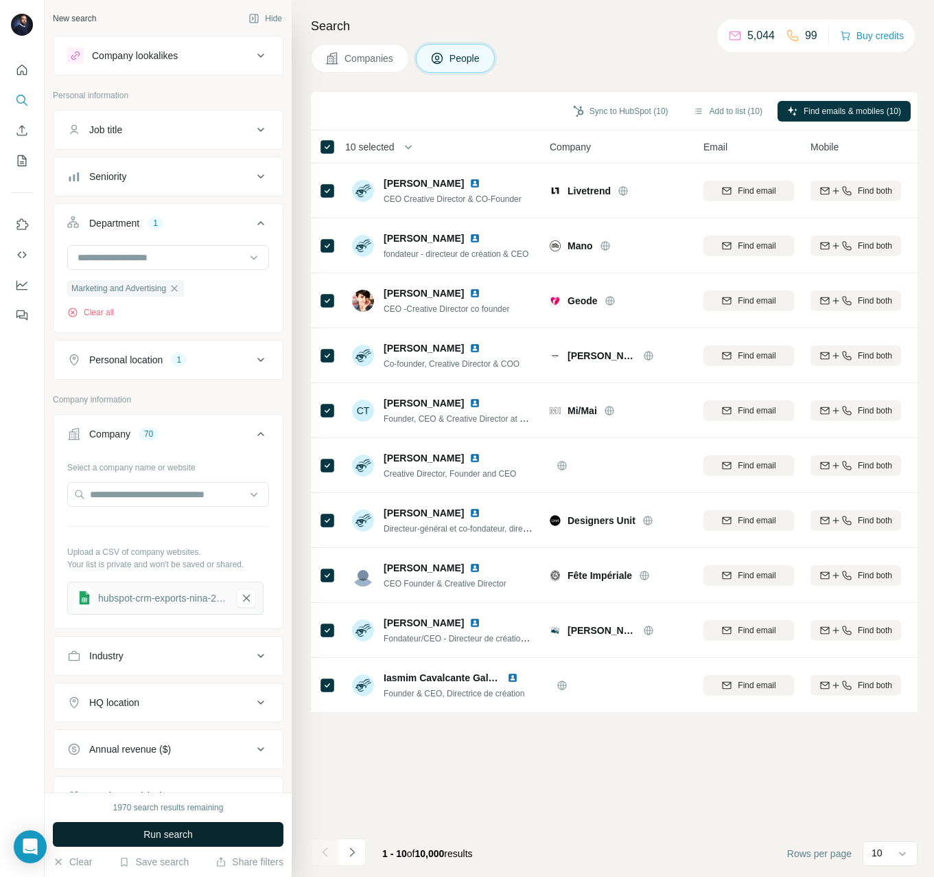
click at [204, 835] on button "Run search" at bounding box center [168, 834] width 231 height 25
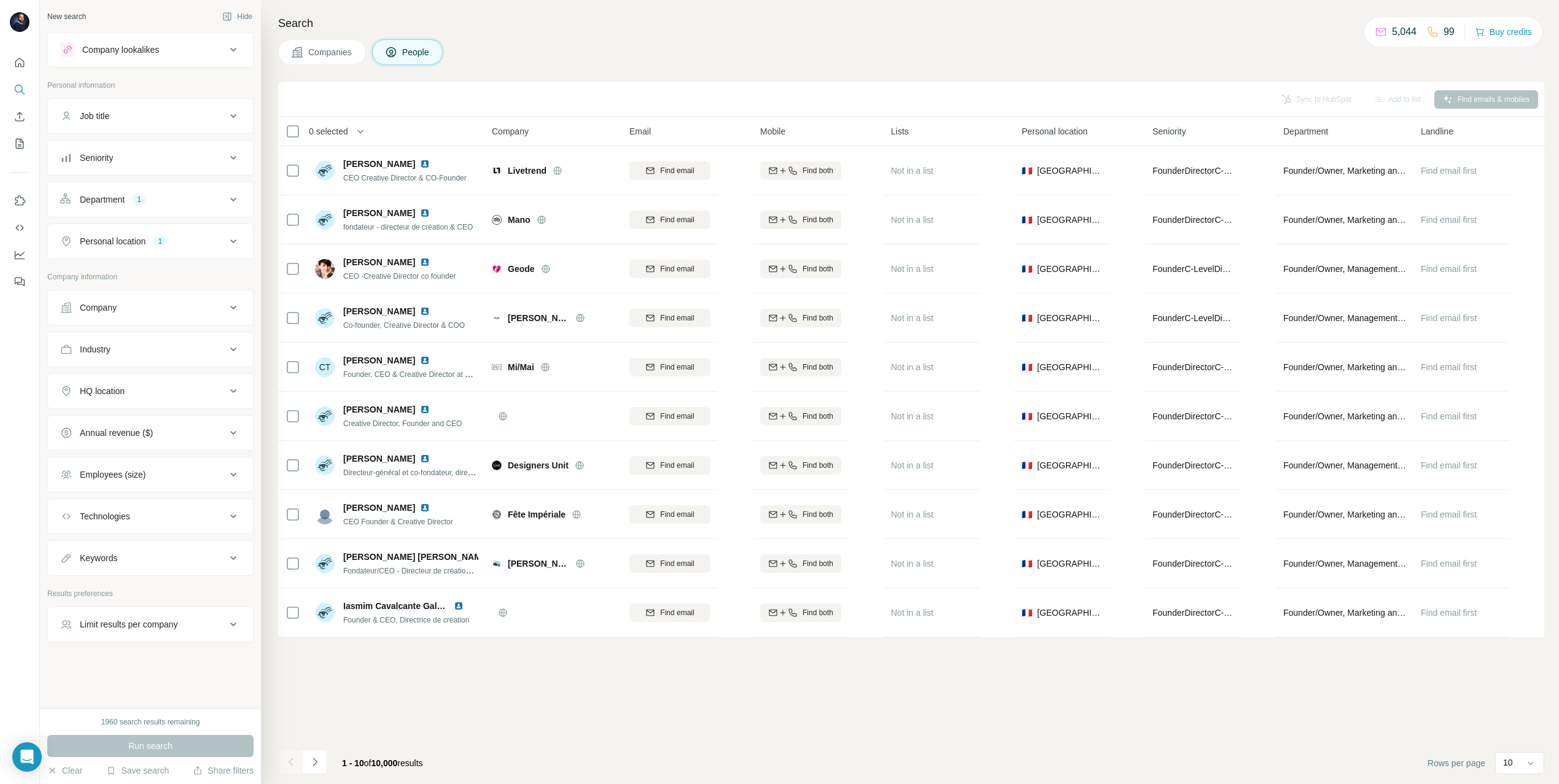
click at [117, 50] on div "Company lookalikes" at bounding box center [121, 50] width 77 height 13
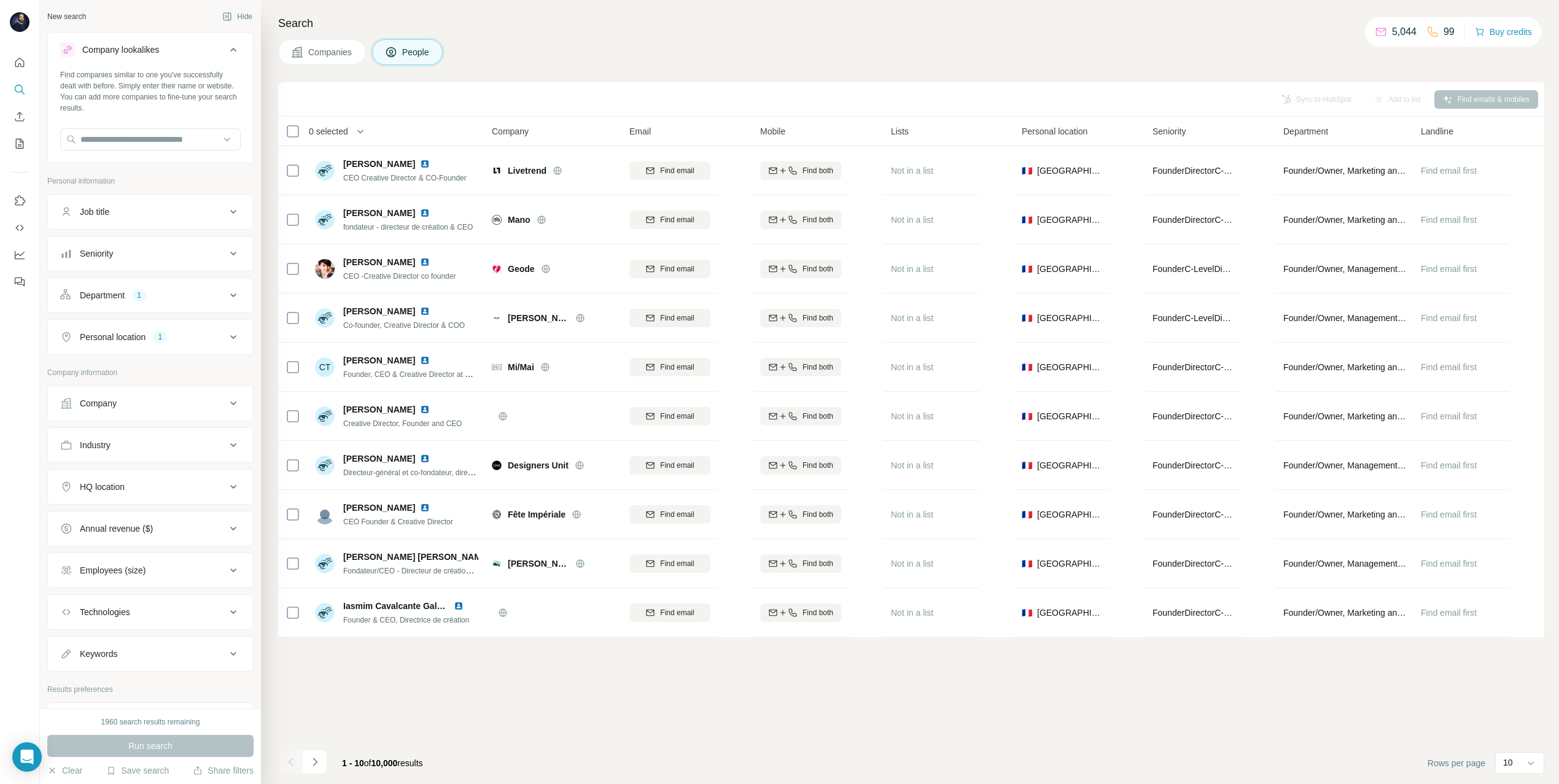
click at [117, 50] on div "Company lookalikes" at bounding box center [121, 50] width 77 height 13
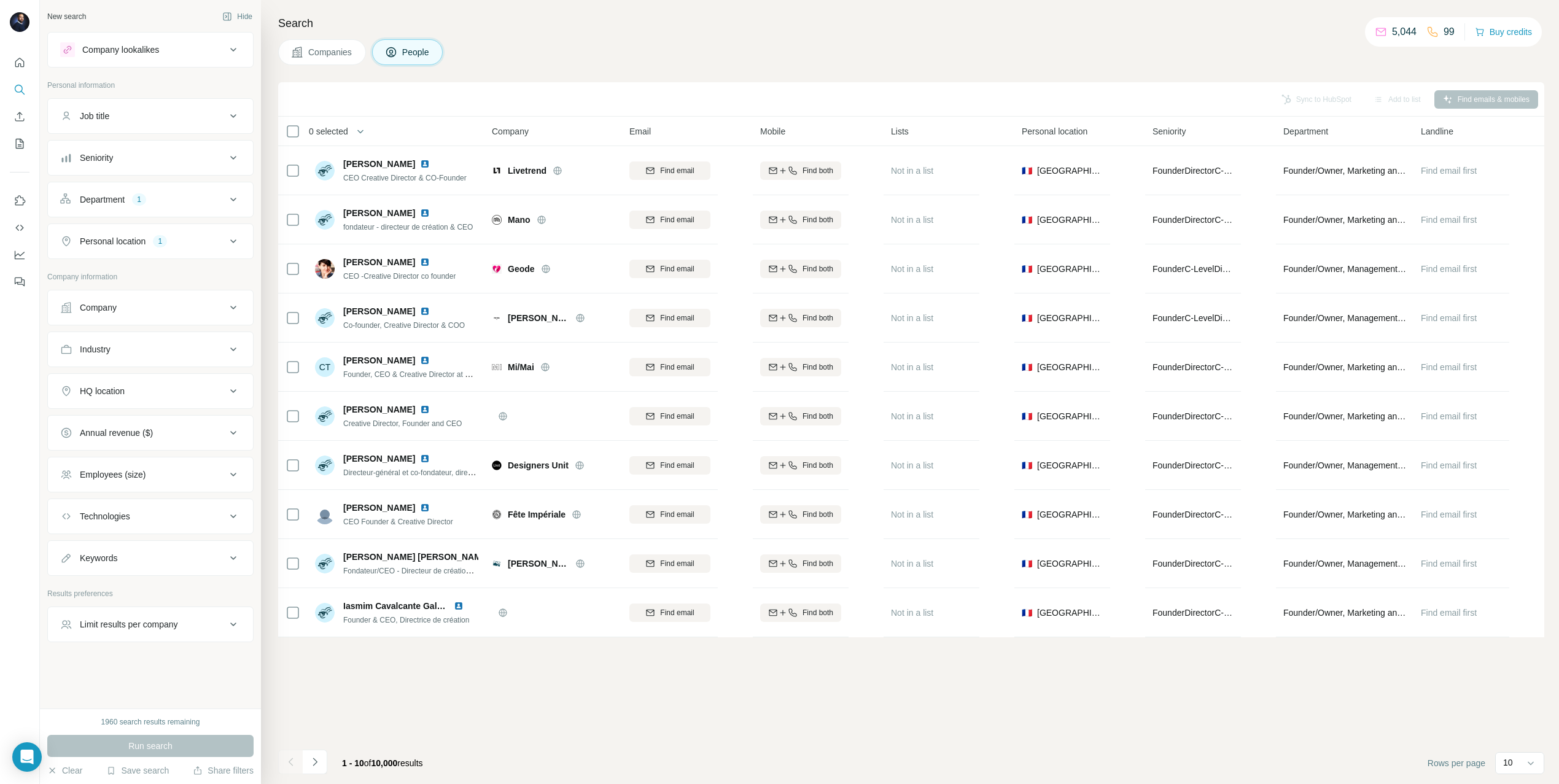
click at [98, 55] on div "Company lookalikes" at bounding box center [121, 50] width 77 height 13
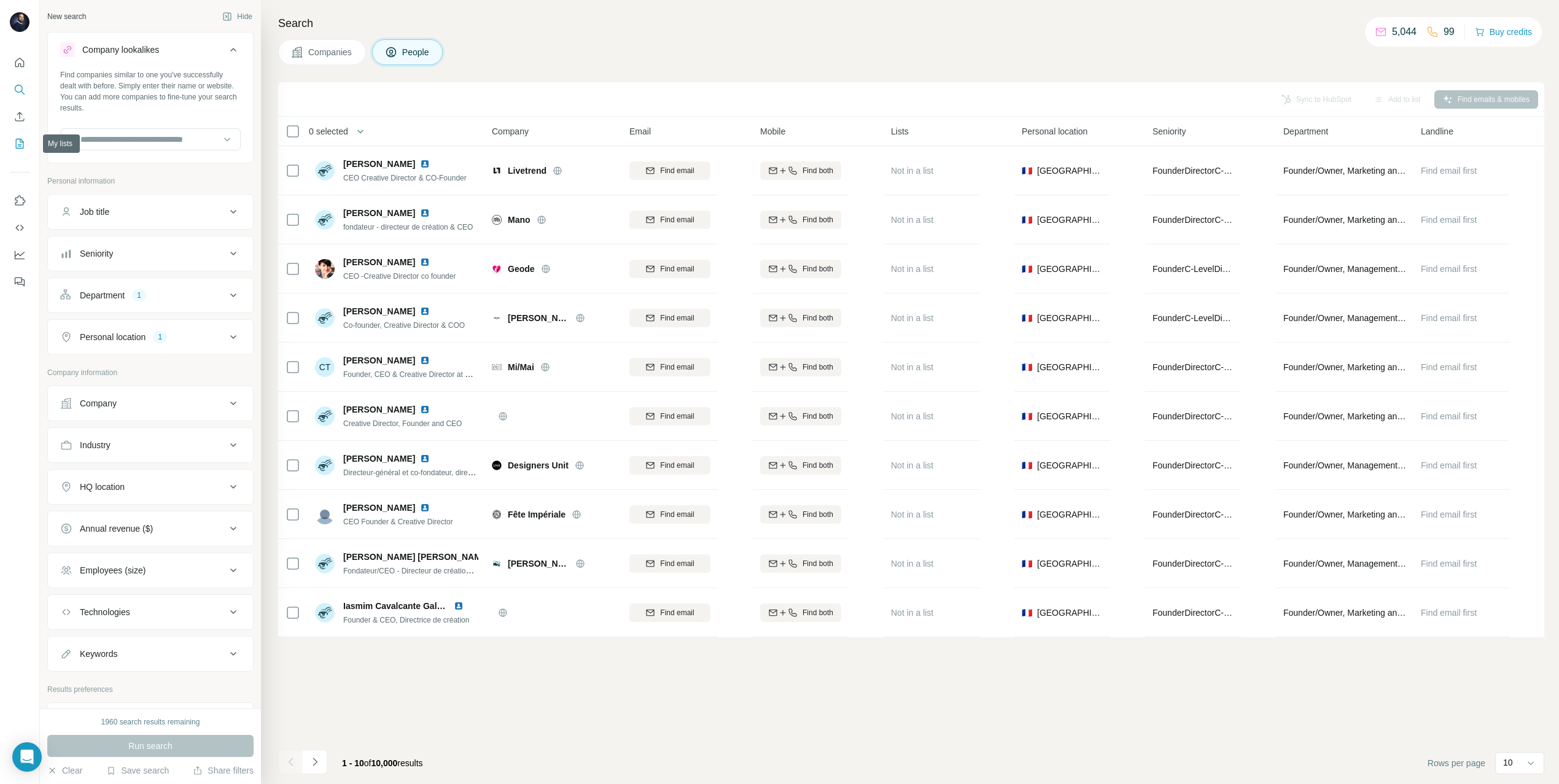
click at [21, 142] on icon "My lists" at bounding box center [21, 142] width 6 height 8
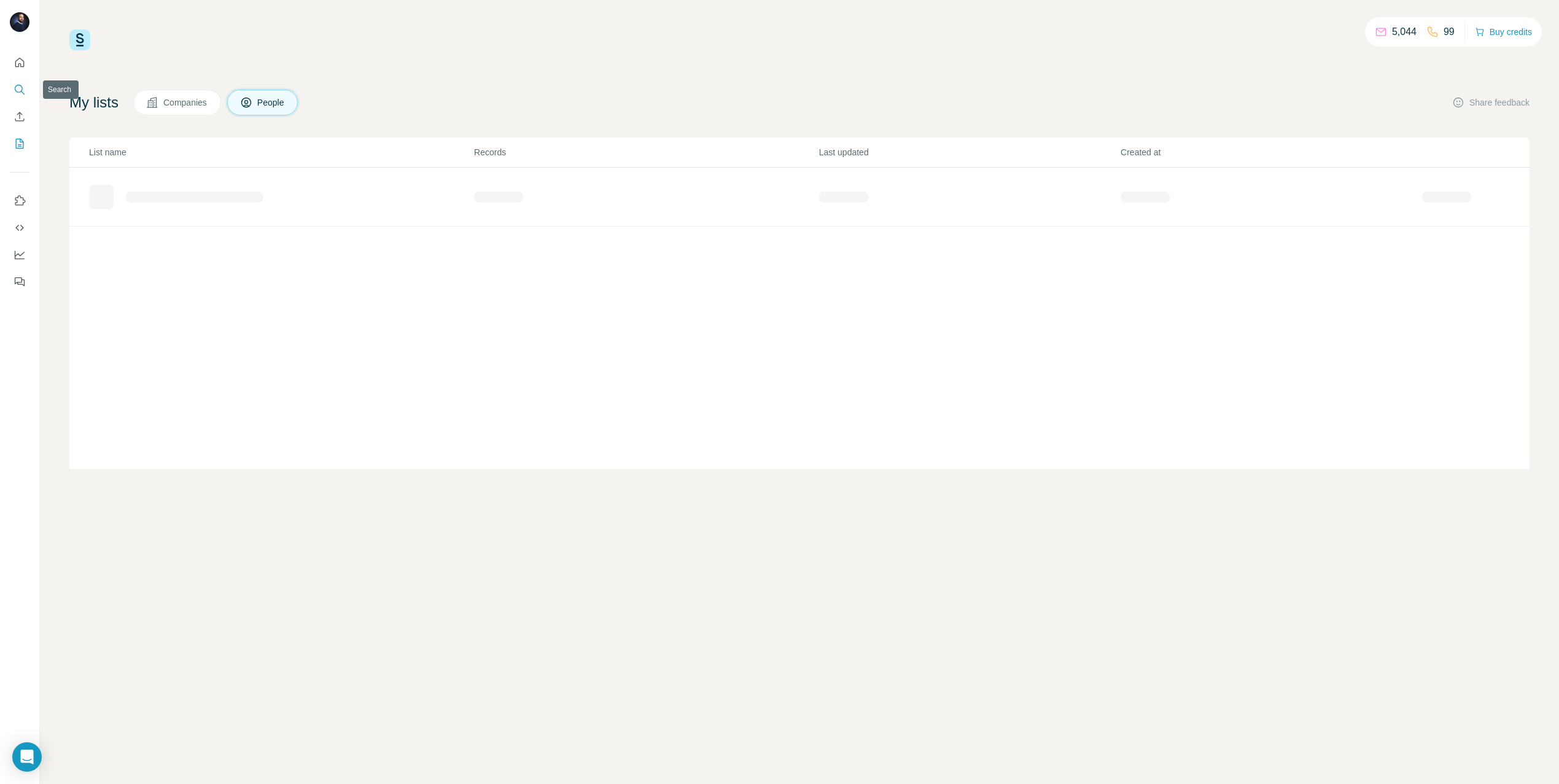
click at [19, 89] on icon "Search" at bounding box center [20, 89] width 13 height 13
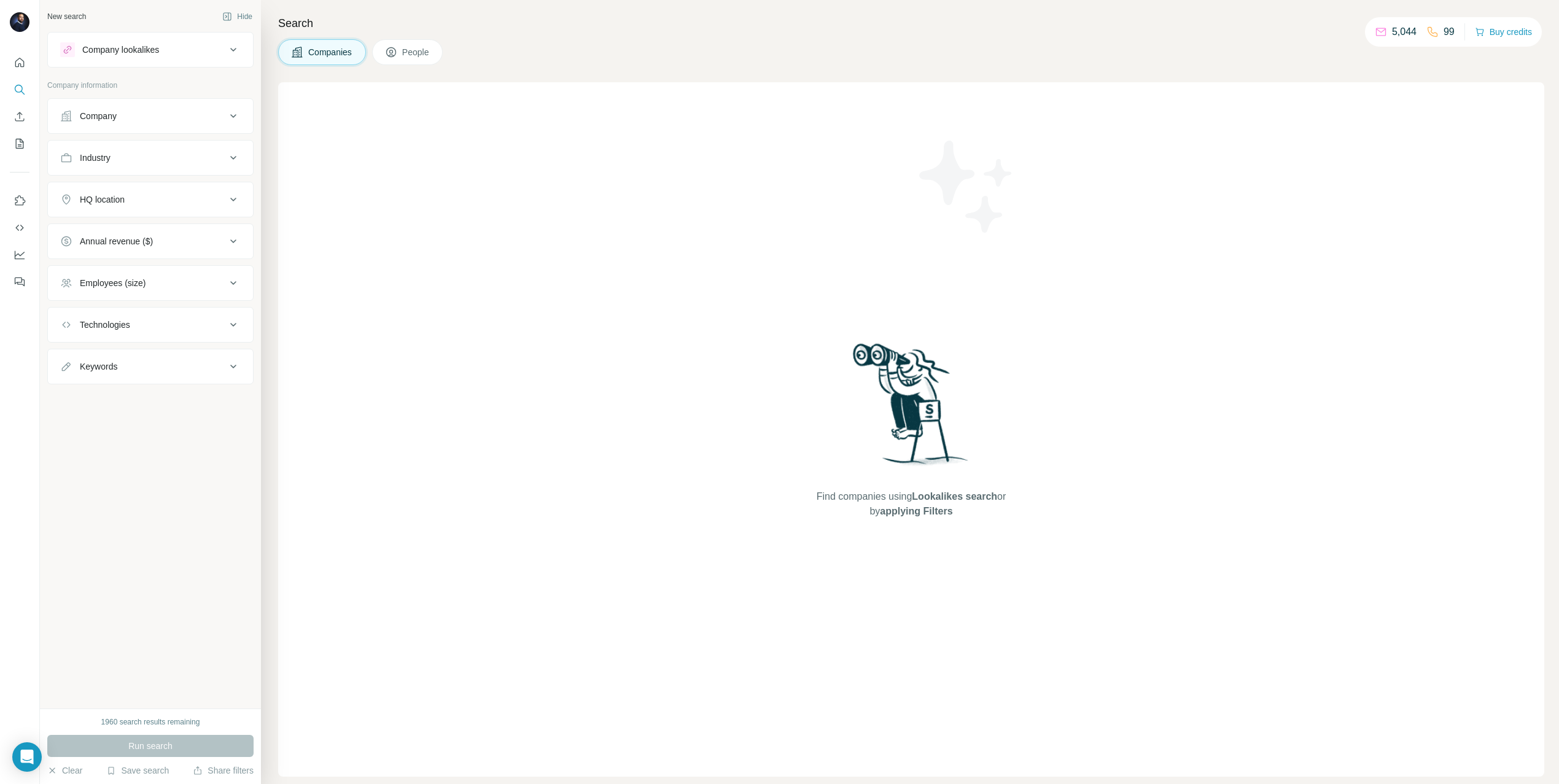
click at [402, 60] on div at bounding box center [779, 47] width 1559 height 95
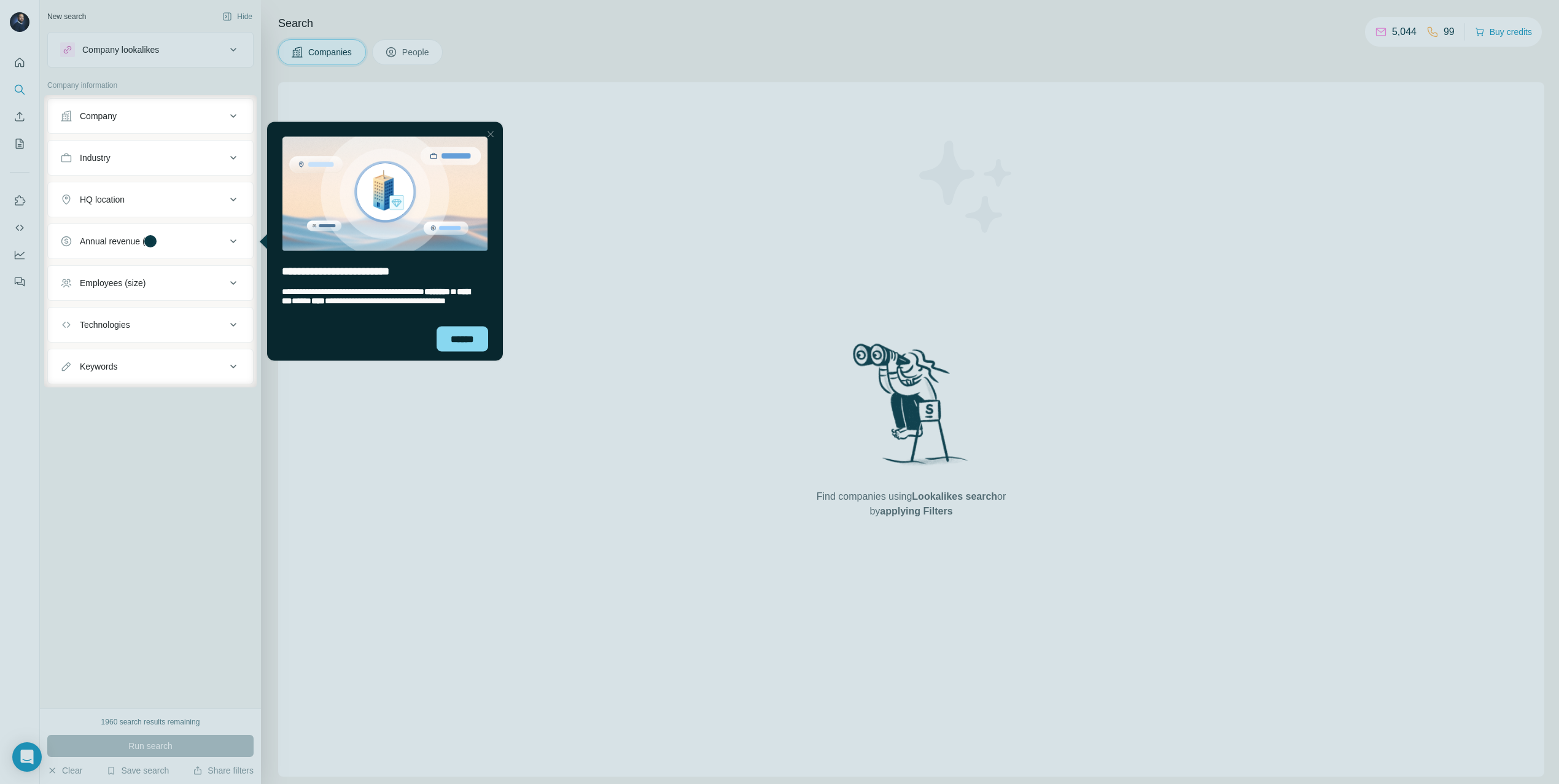
click at [408, 54] on div at bounding box center [779, 47] width 1559 height 95
drag, startPoint x: 460, startPoint y: 343, endPoint x: 729, endPoint y: 429, distance: 282.4
click at [460, 343] on div "******" at bounding box center [462, 339] width 52 height 25
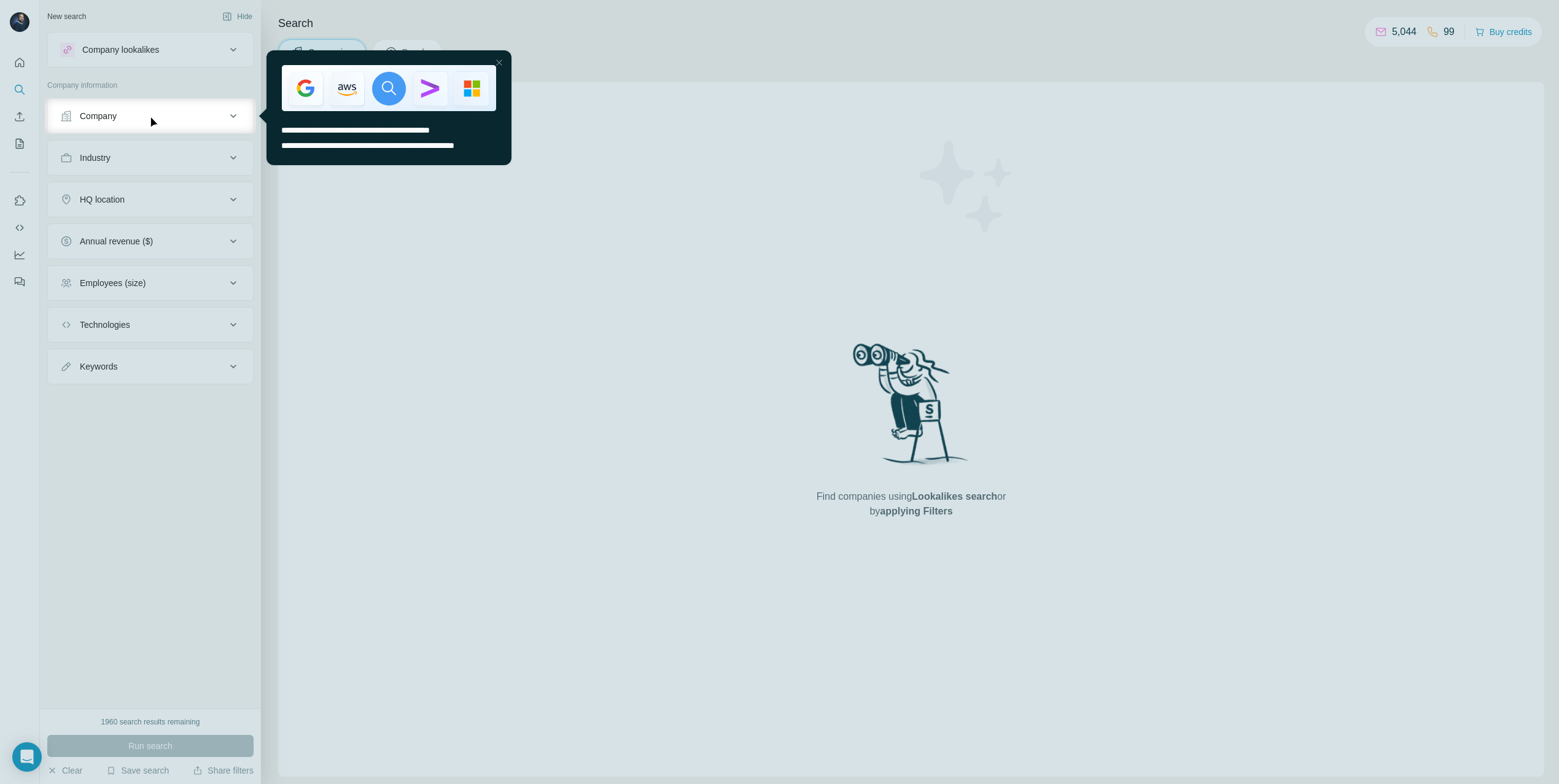
click at [590, 55] on div at bounding box center [779, 49] width 1559 height 98
click at [442, 53] on div "entering tooltip" at bounding box center [389, 89] width 245 height 77
click at [495, 62] on div at bounding box center [499, 63] width 14 height 14
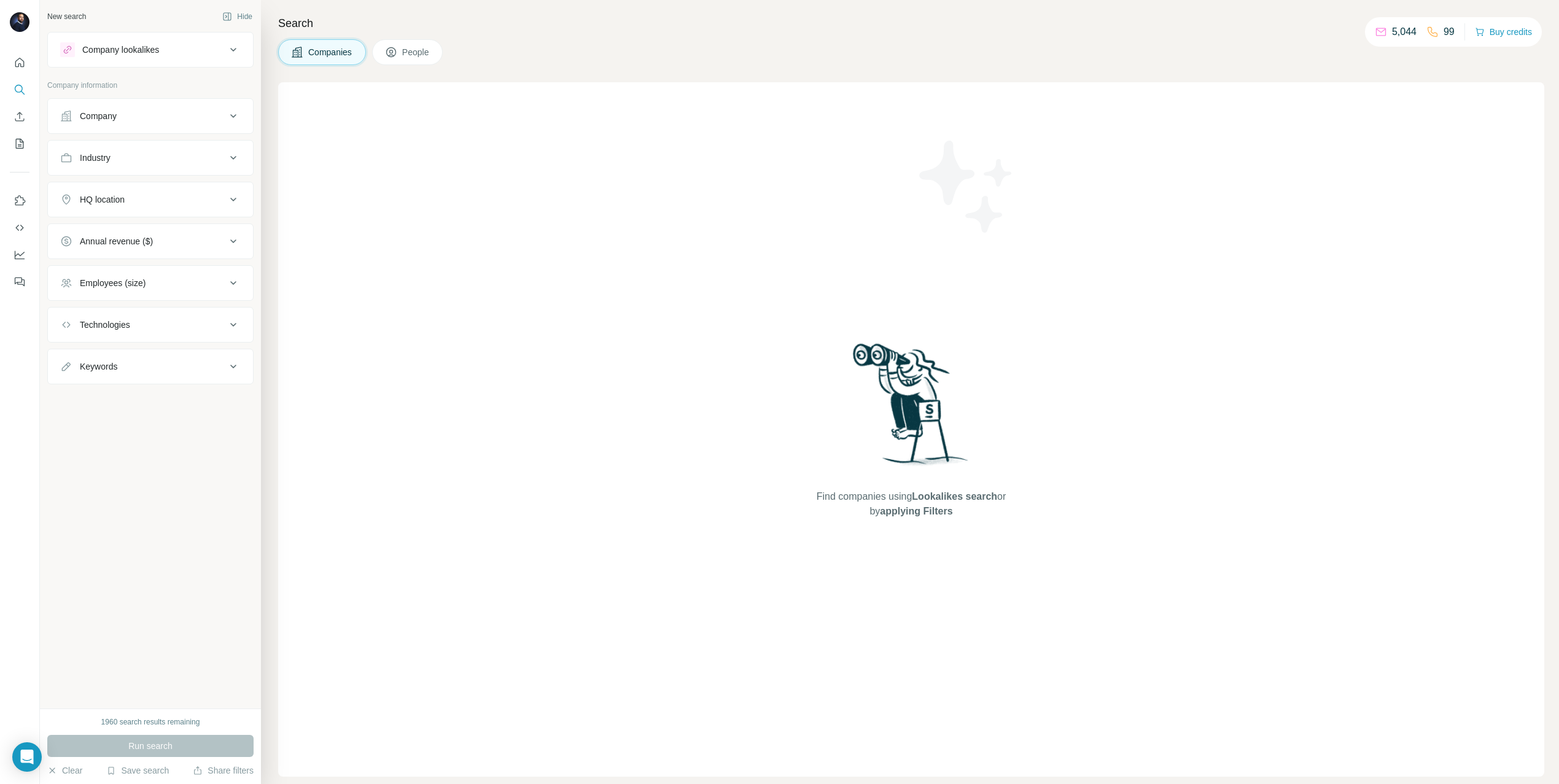
click at [428, 55] on span "People" at bounding box center [417, 52] width 29 height 13
click at [140, 304] on div "Company" at bounding box center [142, 308] width 165 height 13
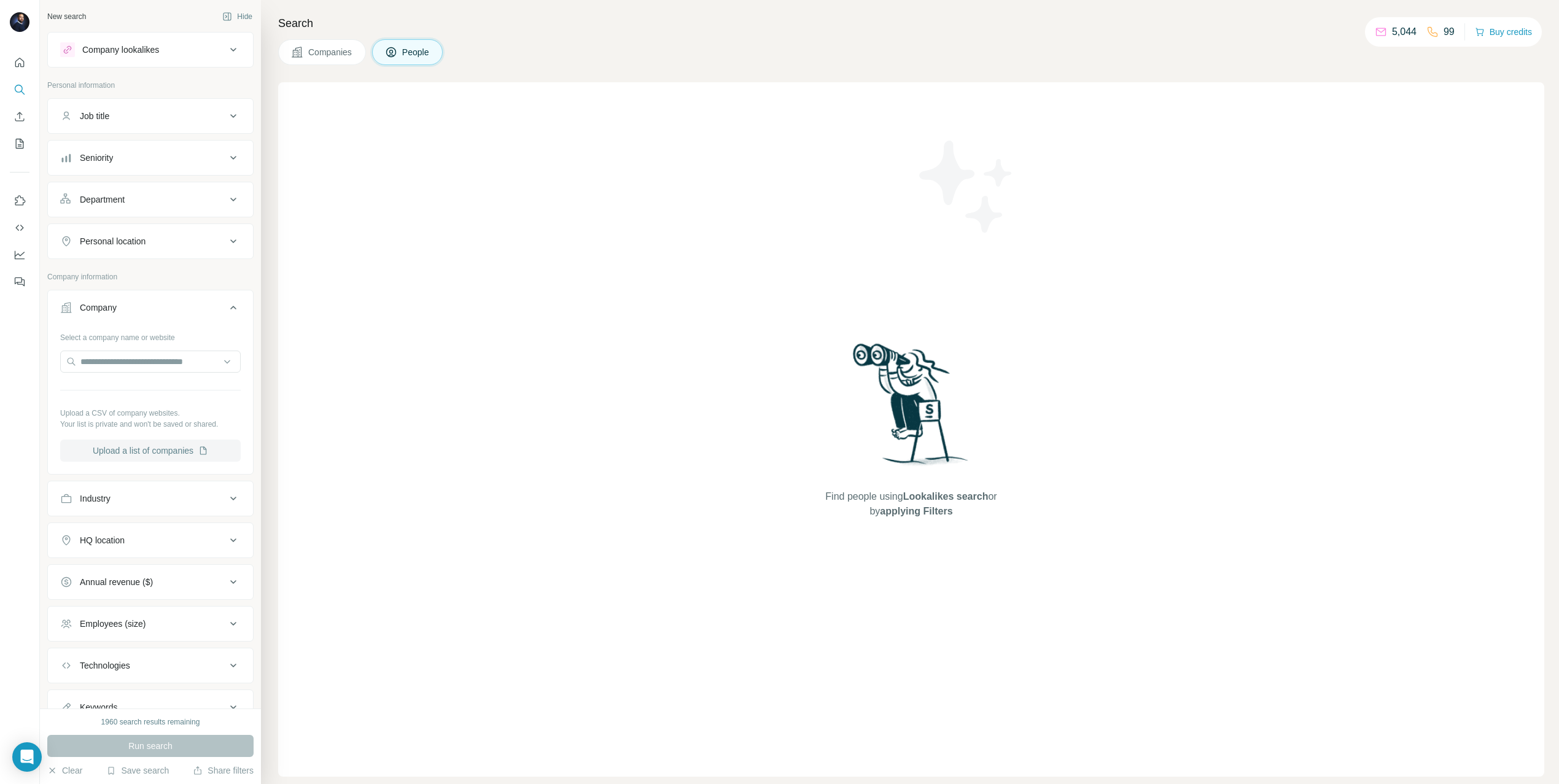
click at [139, 447] on button "Upload a list of companies" at bounding box center [150, 451] width 181 height 22
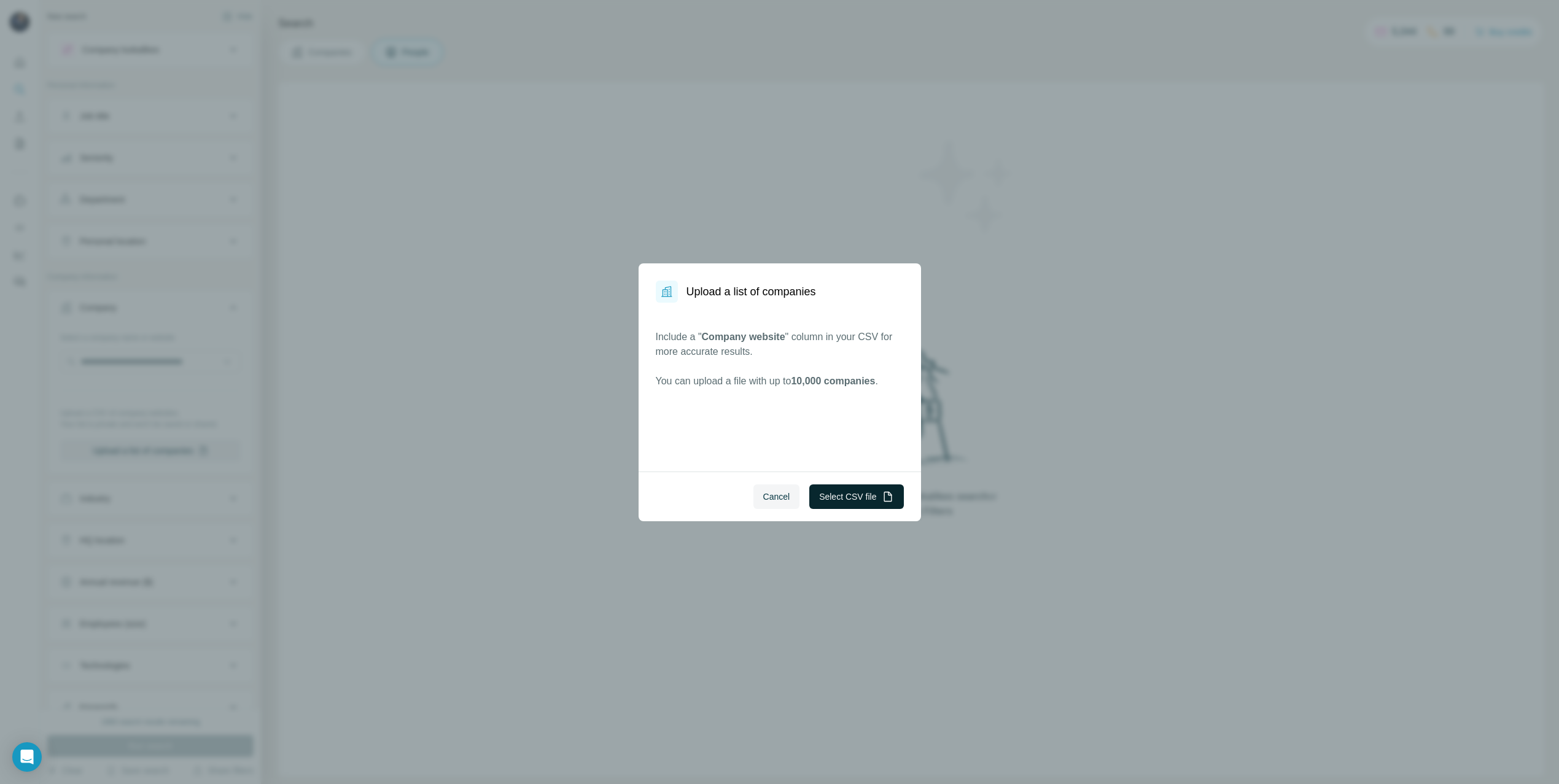
click at [835, 493] on button "Select CSV file" at bounding box center [856, 496] width 94 height 24
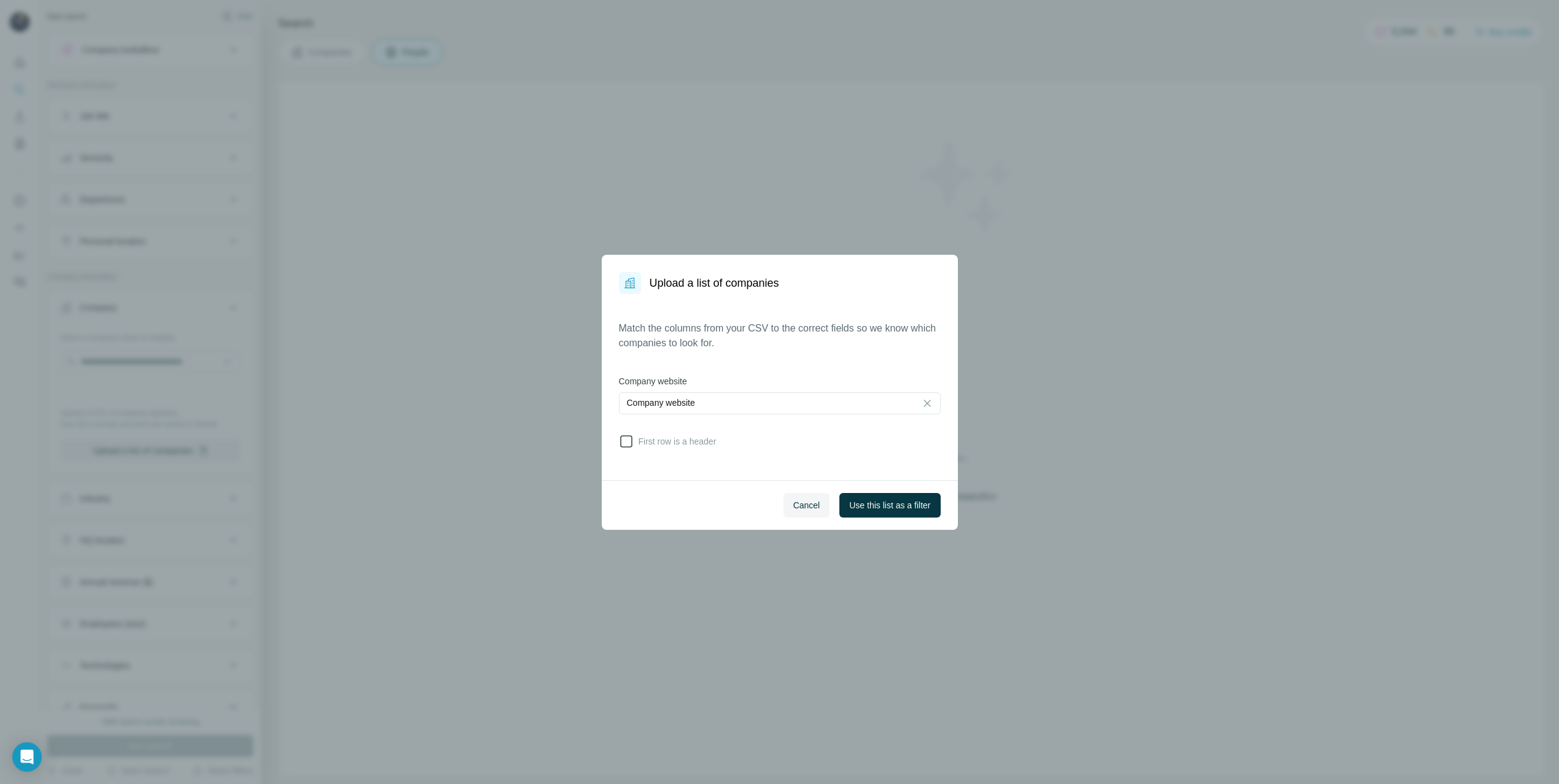
click at [657, 449] on div "Match the columns from your CSV to the correct fields so we know which companie…" at bounding box center [780, 387] width 322 height 132
click at [863, 502] on span "Use this list as a filter" at bounding box center [890, 505] width 81 height 13
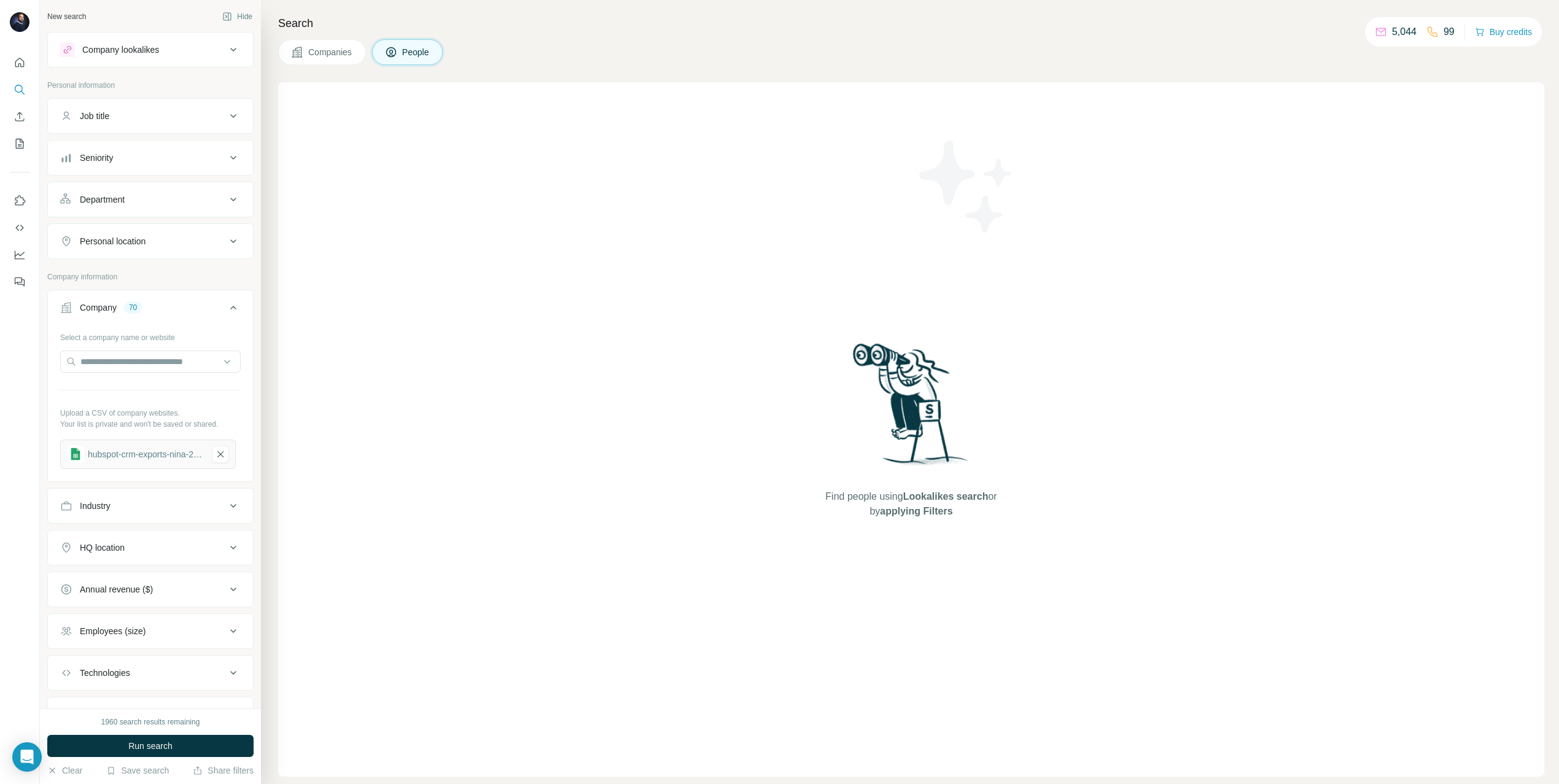
click at [143, 118] on div "Job title" at bounding box center [142, 116] width 165 height 13
click at [132, 207] on button "Department" at bounding box center [150, 199] width 205 height 30
click at [132, 227] on input at bounding box center [144, 230] width 152 height 13
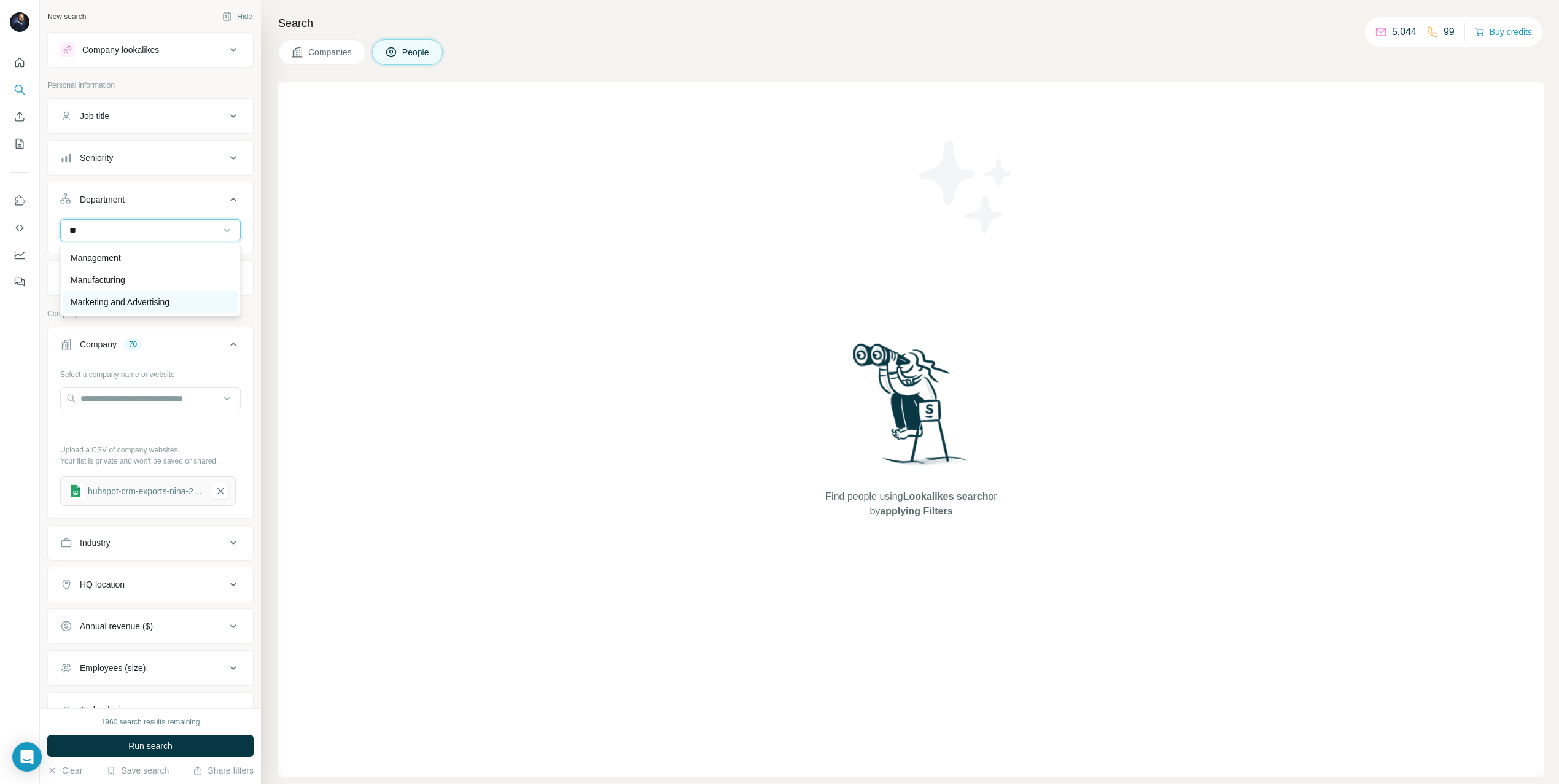
type input "**"
click at [122, 303] on p "Marketing and Advertising" at bounding box center [120, 302] width 99 height 13
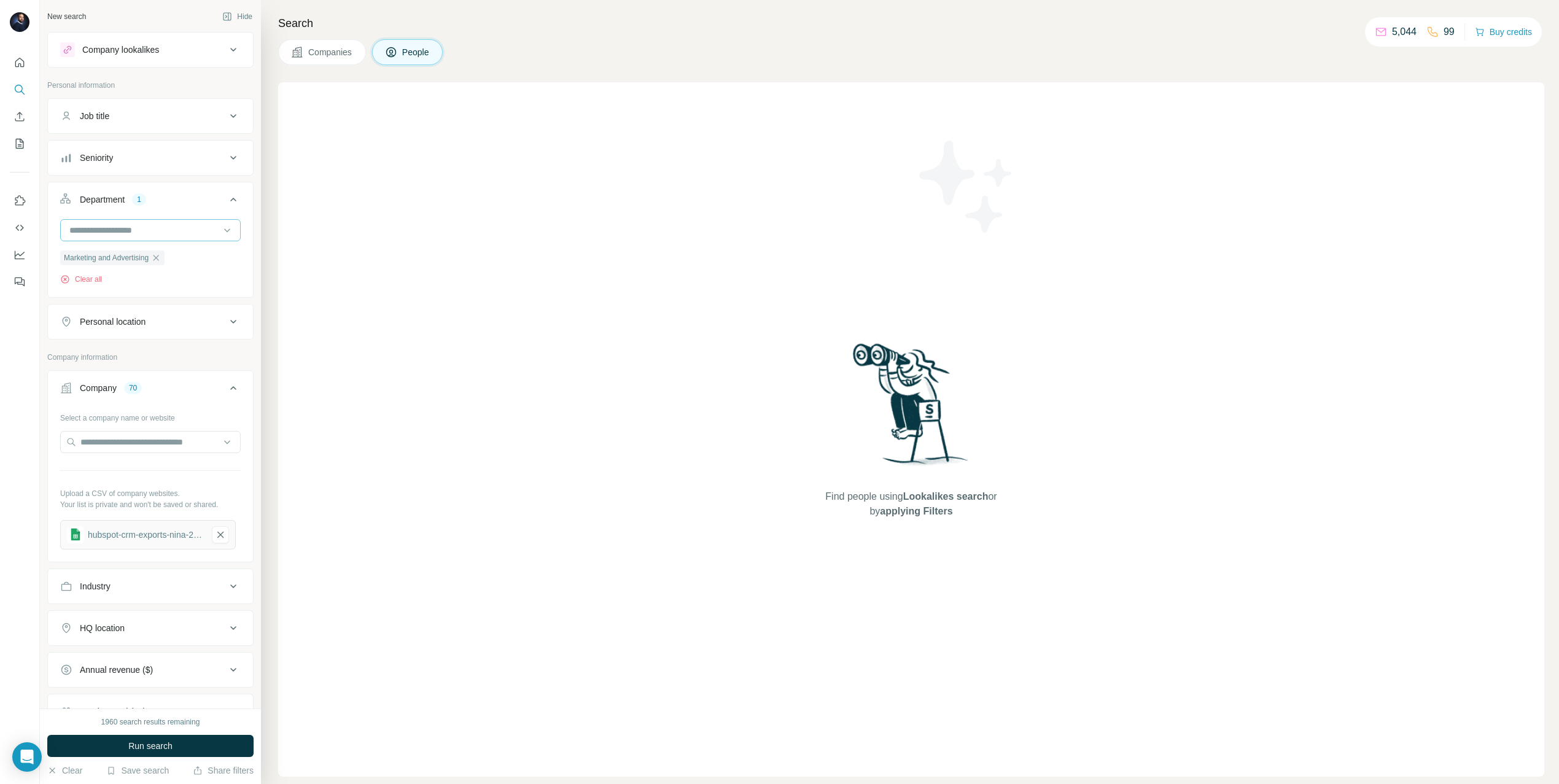
click at [124, 228] on input at bounding box center [144, 230] width 152 height 13
type input "***"
click at [131, 259] on p "PR and Communications" at bounding box center [118, 257] width 95 height 13
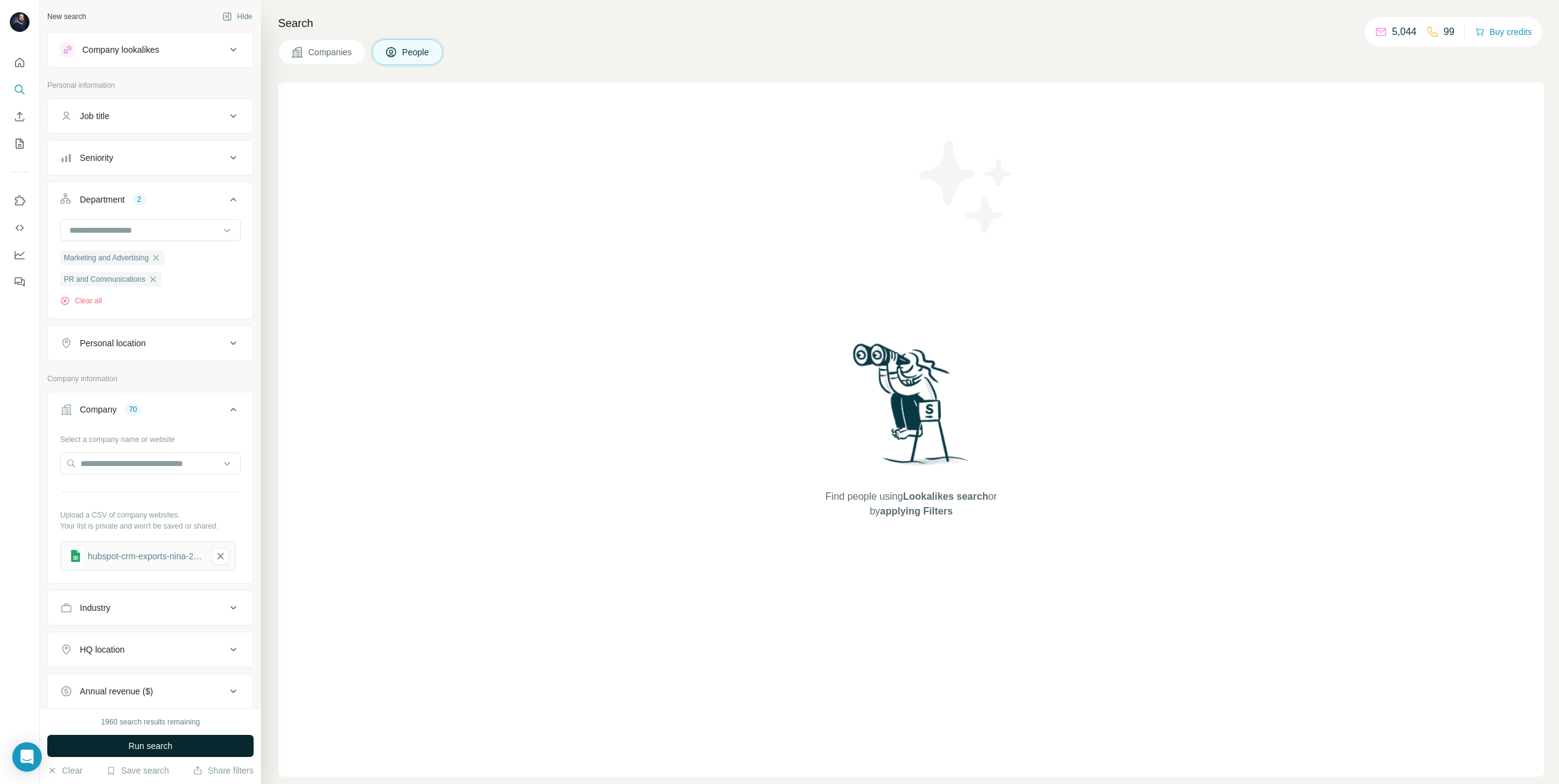
click at [146, 742] on span "Run search" at bounding box center [149, 746] width 44 height 13
click at [191, 469] on input "text" at bounding box center [150, 463] width 181 height 22
paste input "**********"
drag, startPoint x: 120, startPoint y: 467, endPoint x: 179, endPoint y: 466, distance: 59.0
click at [179, 466] on input "**********" at bounding box center [150, 463] width 181 height 22
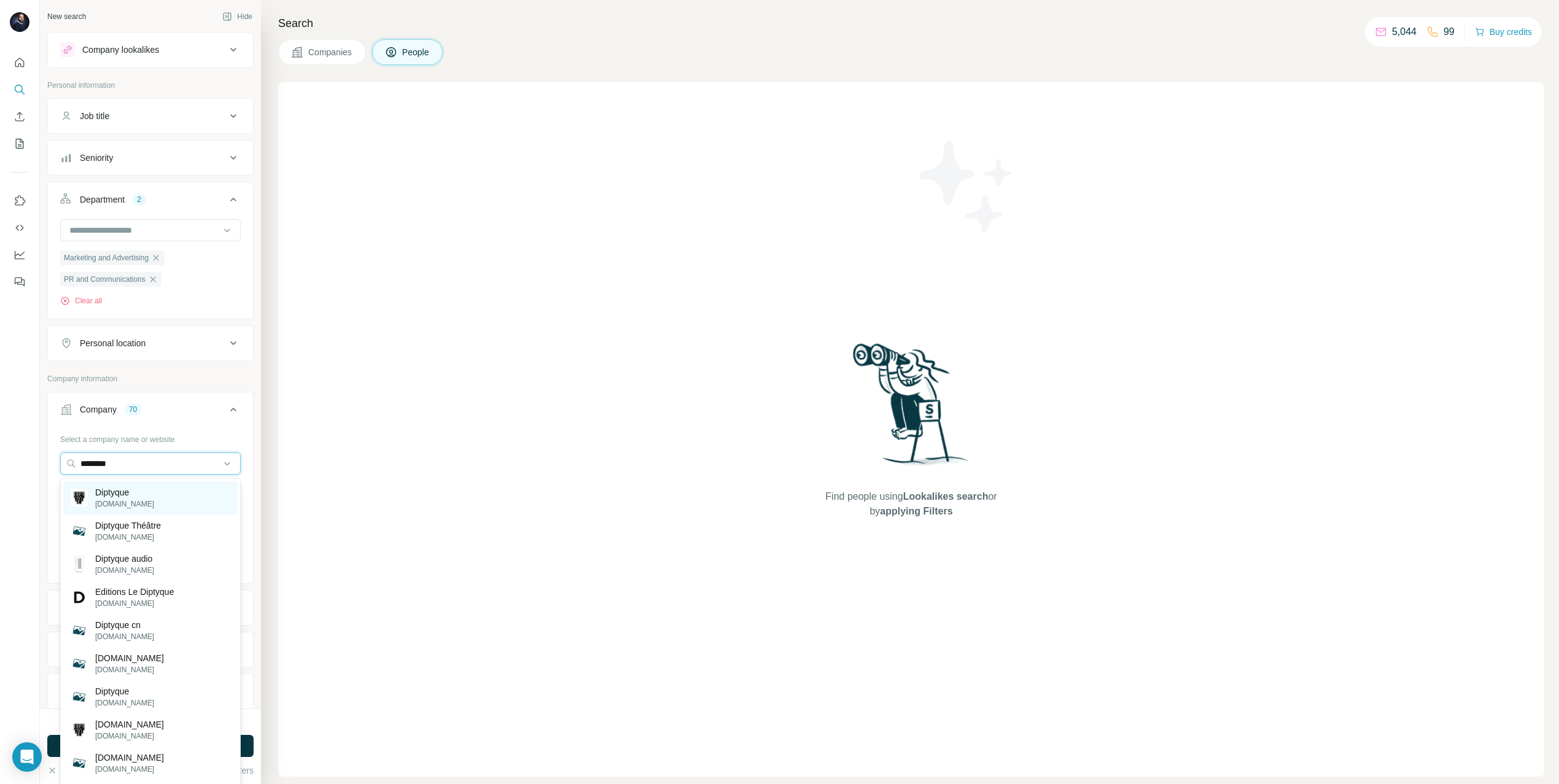
type input "********"
click at [165, 498] on div "Diptyque [DOMAIN_NAME]" at bounding box center [150, 497] width 174 height 33
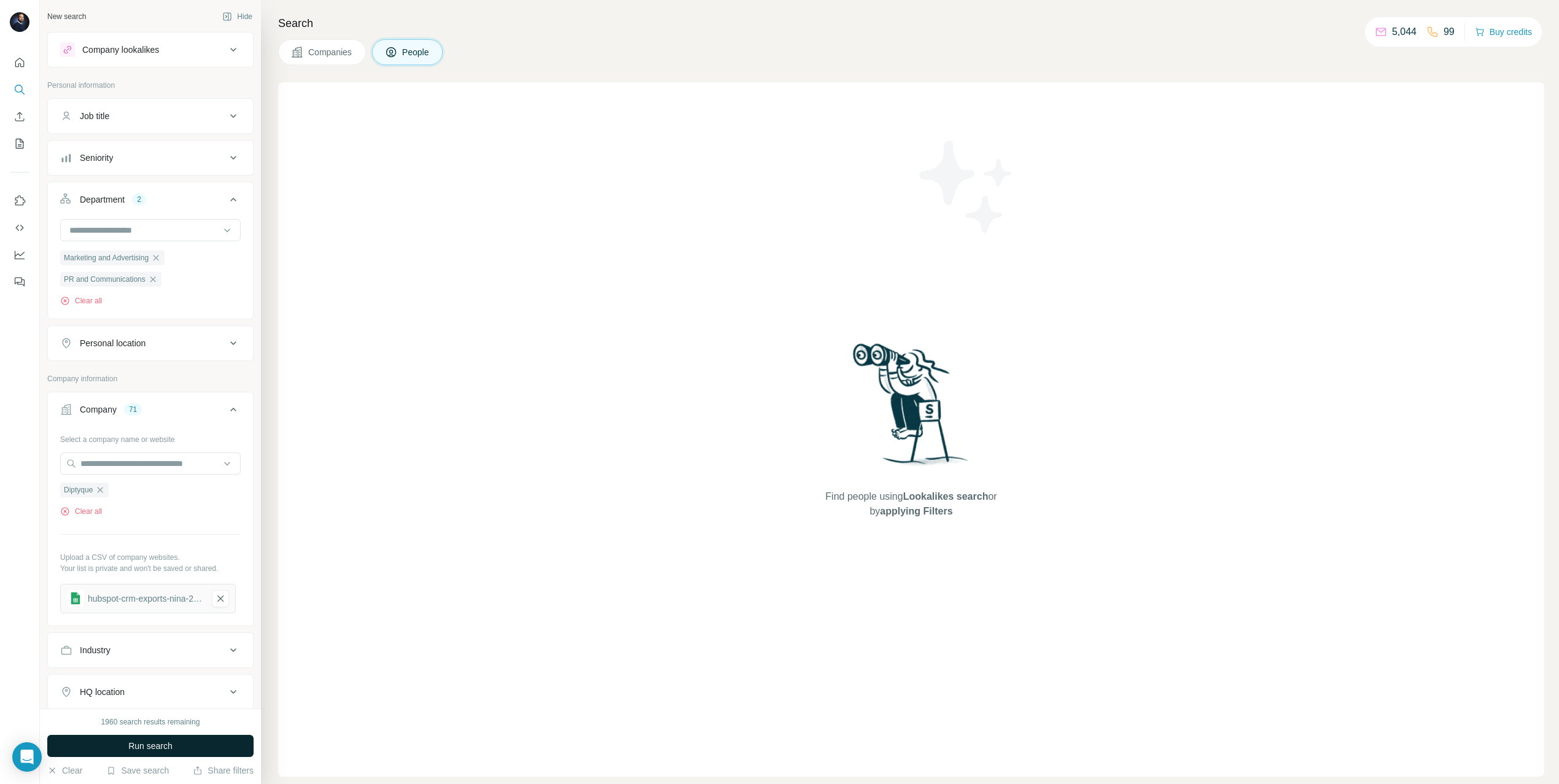
click at [140, 741] on span "Run search" at bounding box center [149, 746] width 44 height 13
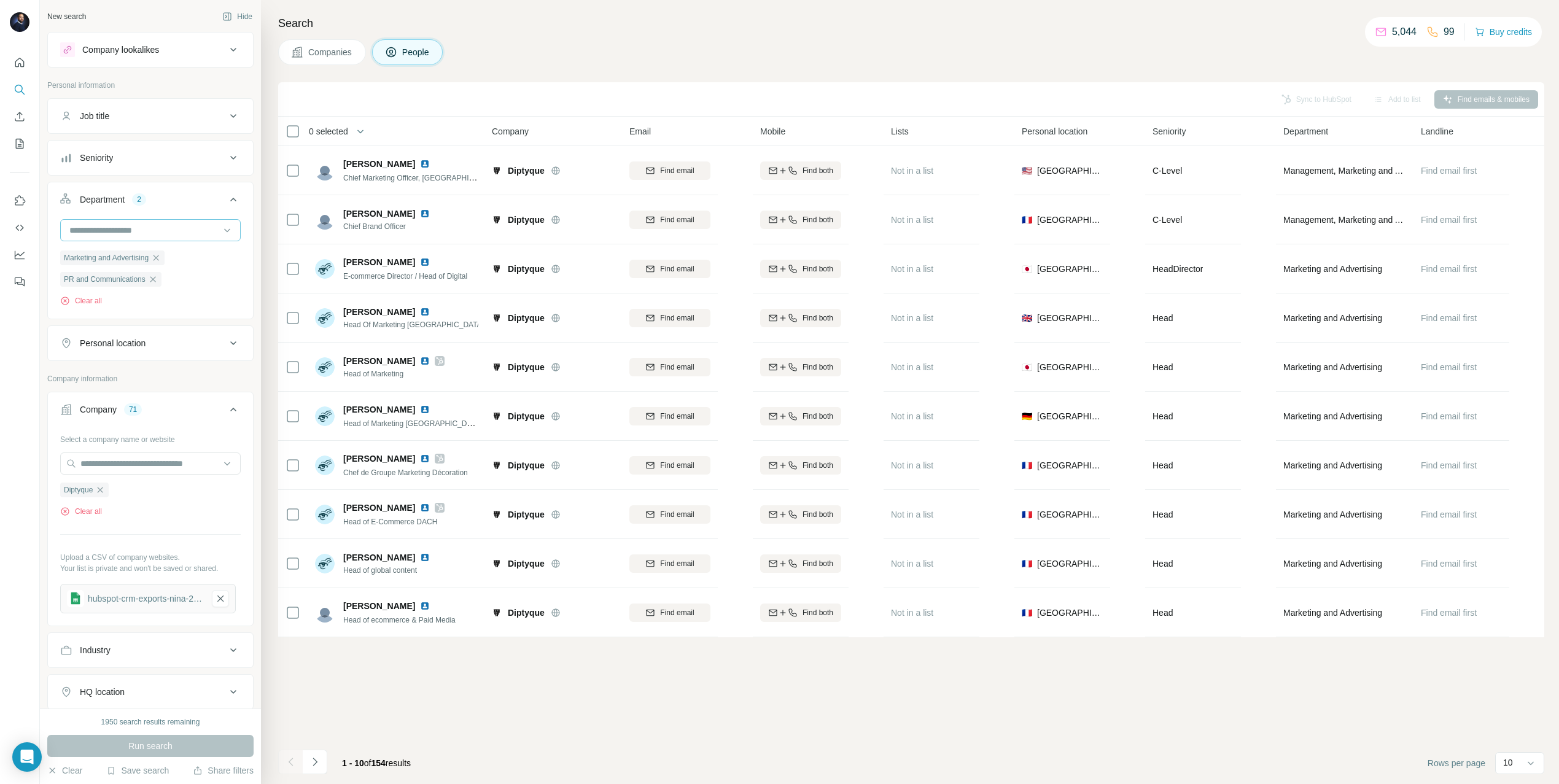
click at [114, 234] on input at bounding box center [144, 230] width 152 height 13
click at [140, 342] on div "Personal location" at bounding box center [112, 343] width 65 height 13
click at [103, 373] on input "text" at bounding box center [150, 374] width 181 height 22
type input "****"
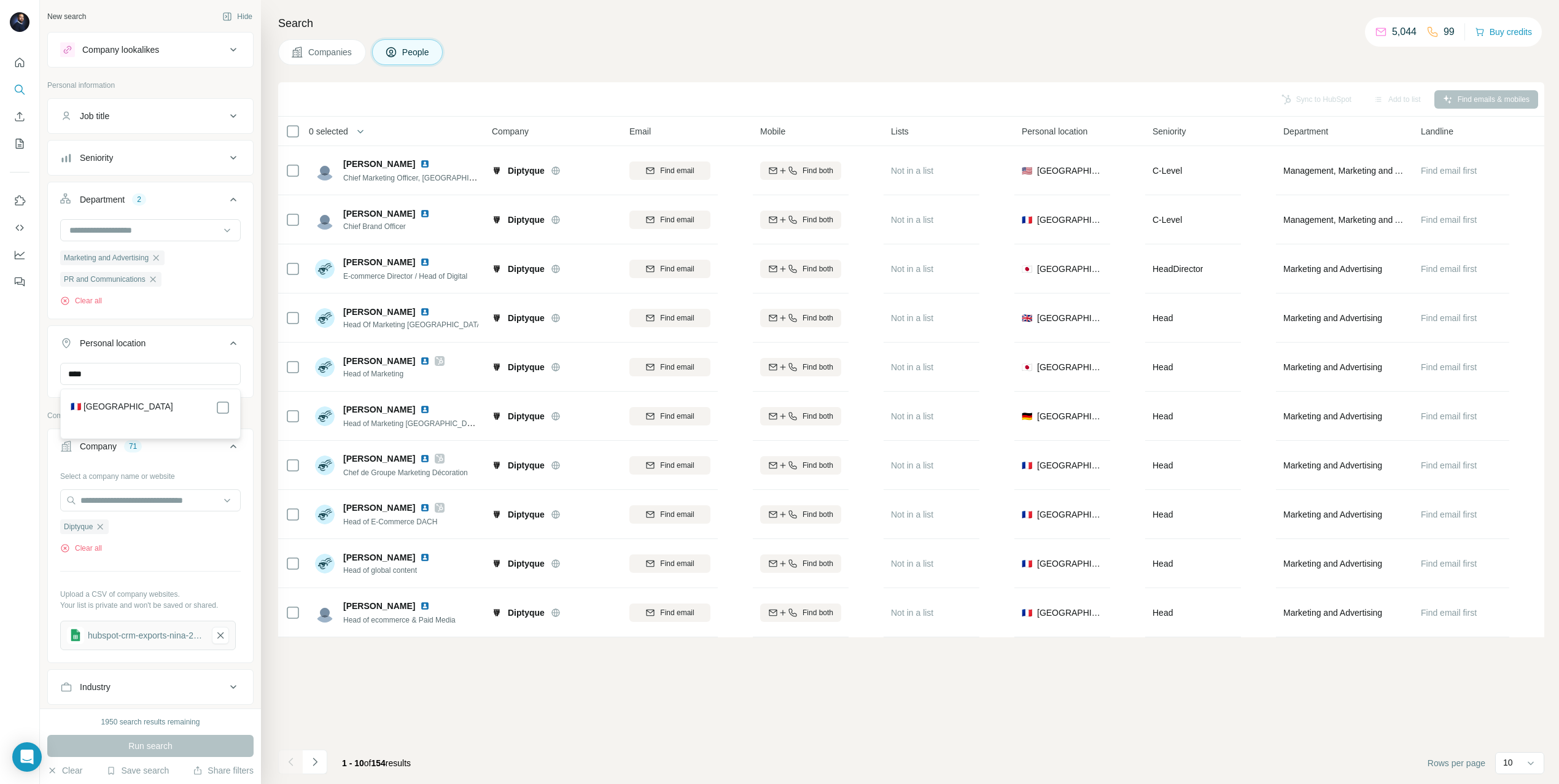
click at [91, 409] on label "🇫🇷 [GEOGRAPHIC_DATA]" at bounding box center [122, 408] width 103 height 14
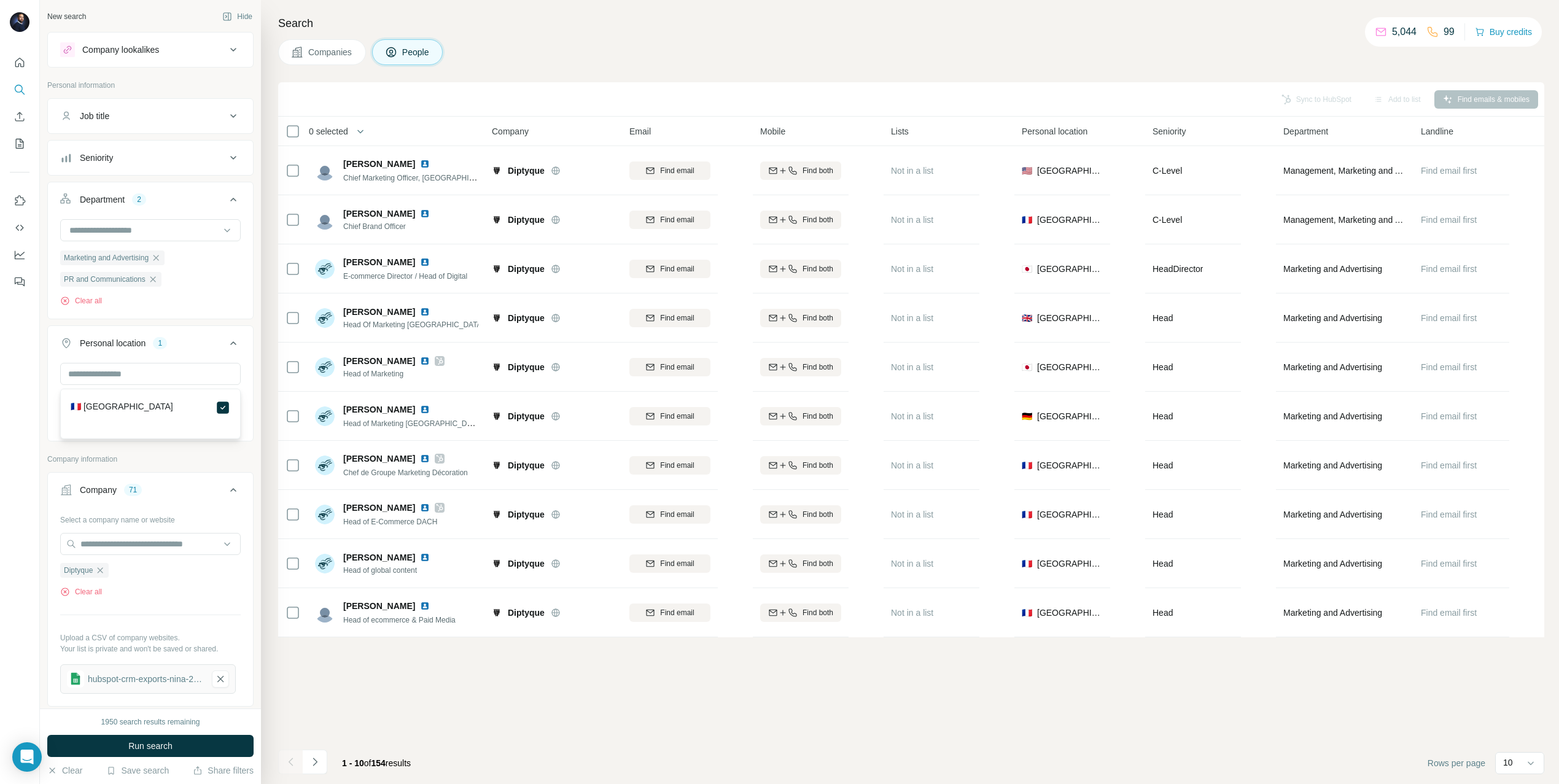
click at [125, 459] on p "Company information" at bounding box center [150, 459] width 207 height 11
click at [128, 745] on span "Run search" at bounding box center [149, 746] width 44 height 13
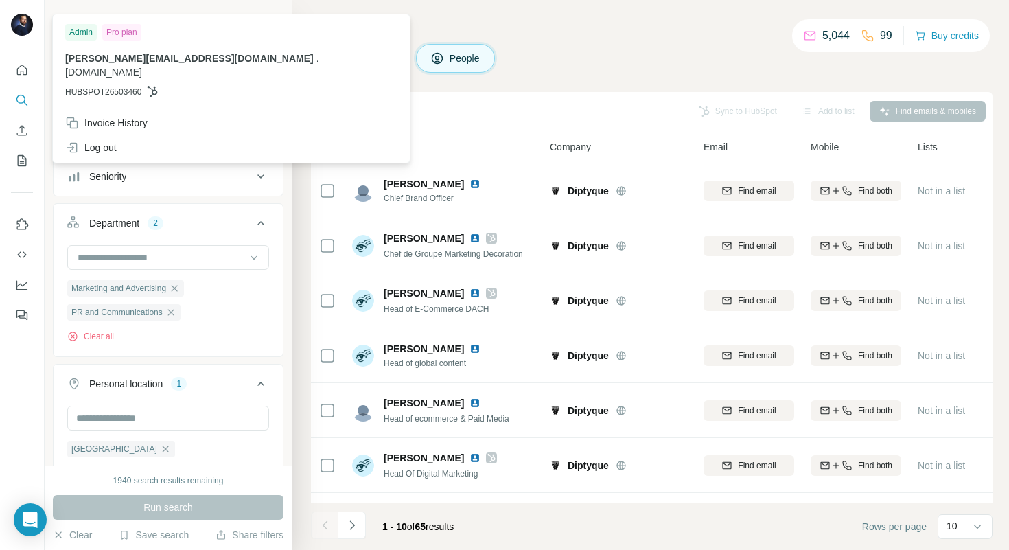
click at [12, 23] on img at bounding box center [22, 25] width 22 height 22
click at [956, 42] on button "Buy credits" at bounding box center [947, 35] width 64 height 19
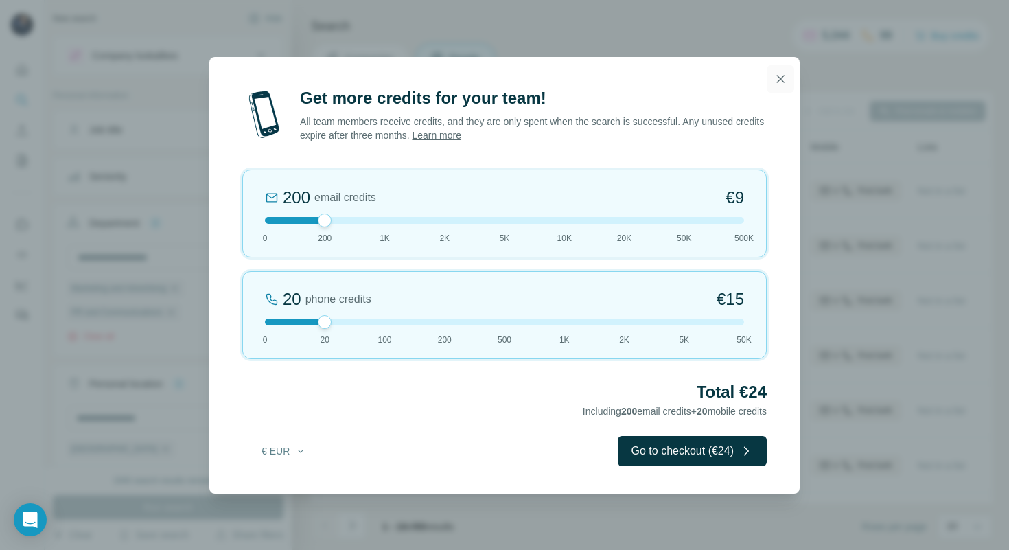
click at [781, 78] on icon "button" at bounding box center [781, 79] width 8 height 8
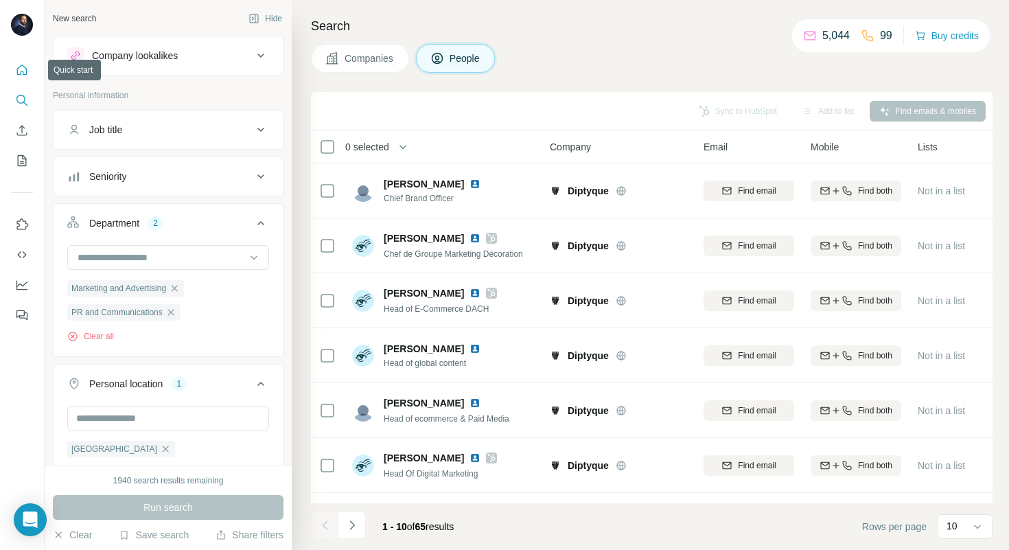
click at [27, 67] on icon "Quick start" at bounding box center [22, 70] width 14 height 14
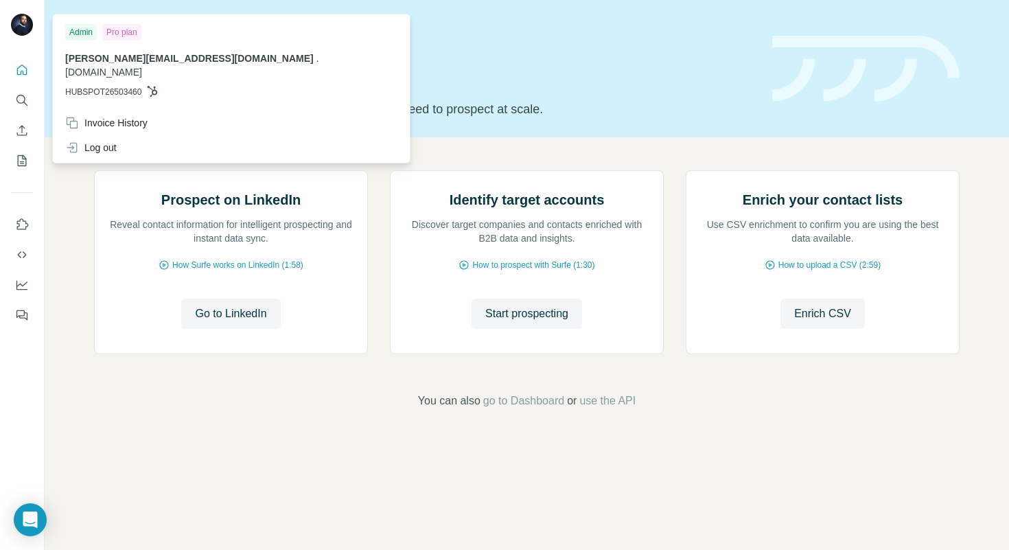
click at [28, 16] on img at bounding box center [22, 25] width 22 height 22
click at [24, 163] on icon "My lists" at bounding box center [22, 161] width 14 height 14
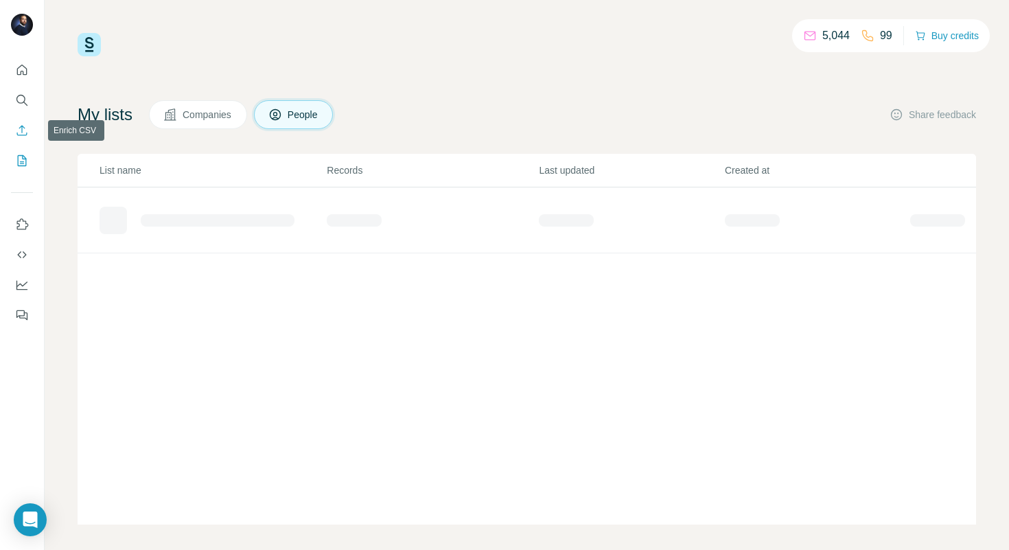
click at [26, 133] on icon "Enrich CSV" at bounding box center [22, 130] width 10 height 10
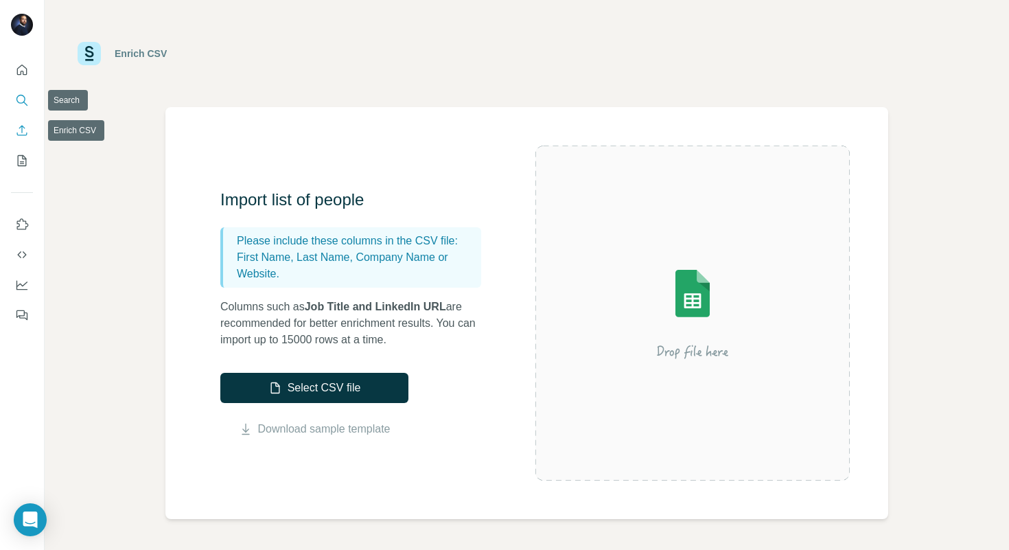
click at [22, 109] on button "Search" at bounding box center [22, 100] width 22 height 25
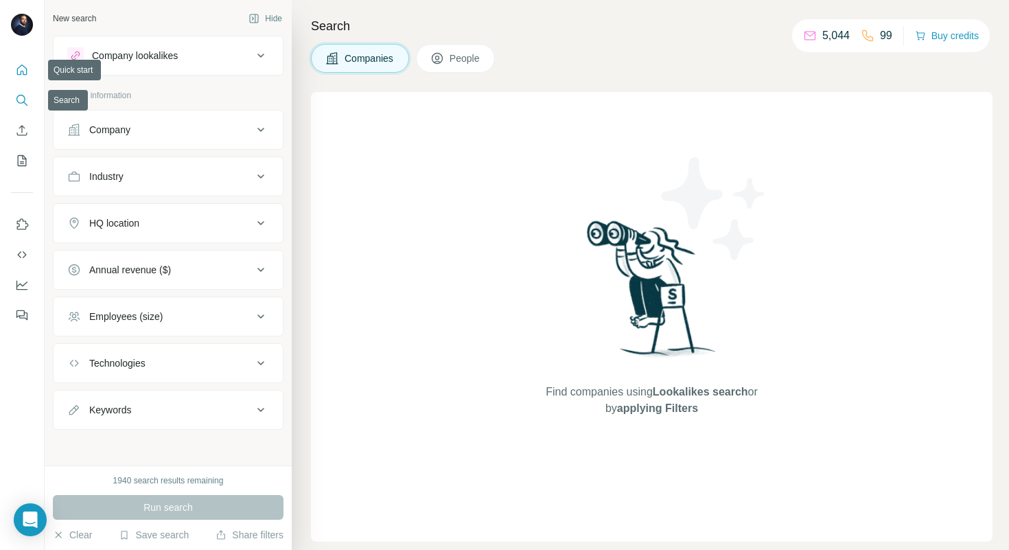
click at [23, 73] on icon "Quick start" at bounding box center [22, 70] width 10 height 10
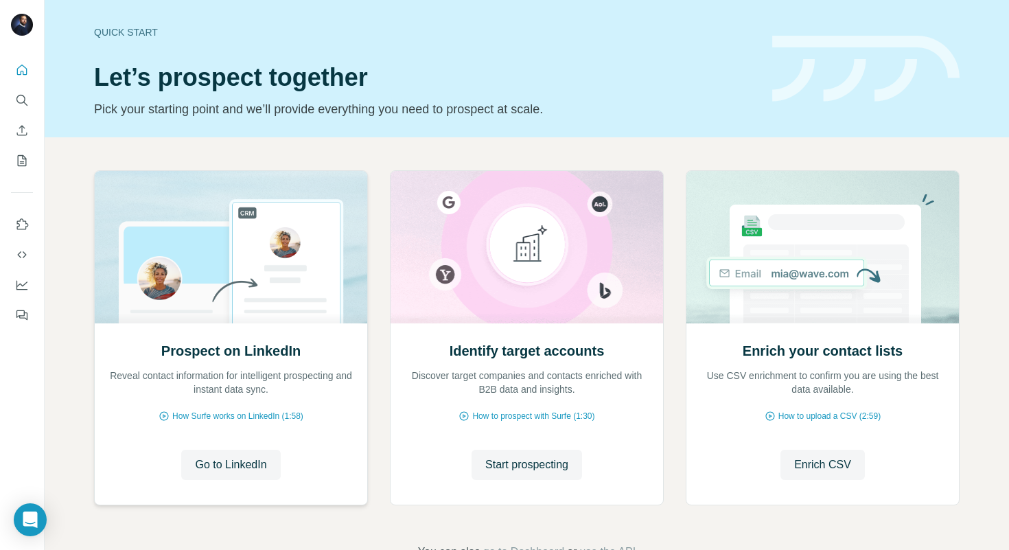
scroll to position [43, 0]
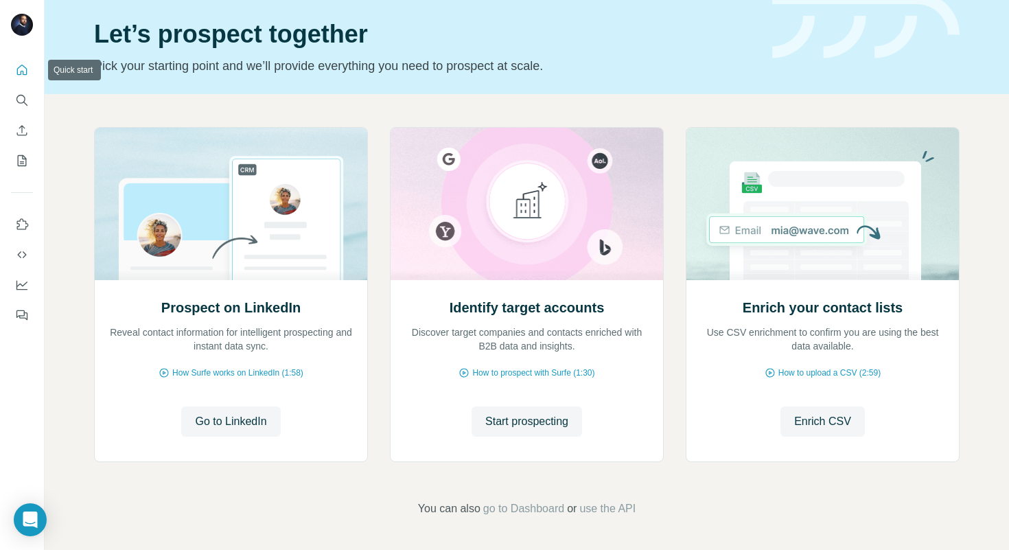
click at [21, 61] on button "Quick start" at bounding box center [22, 70] width 22 height 25
click at [23, 101] on icon "Search" at bounding box center [22, 100] width 14 height 14
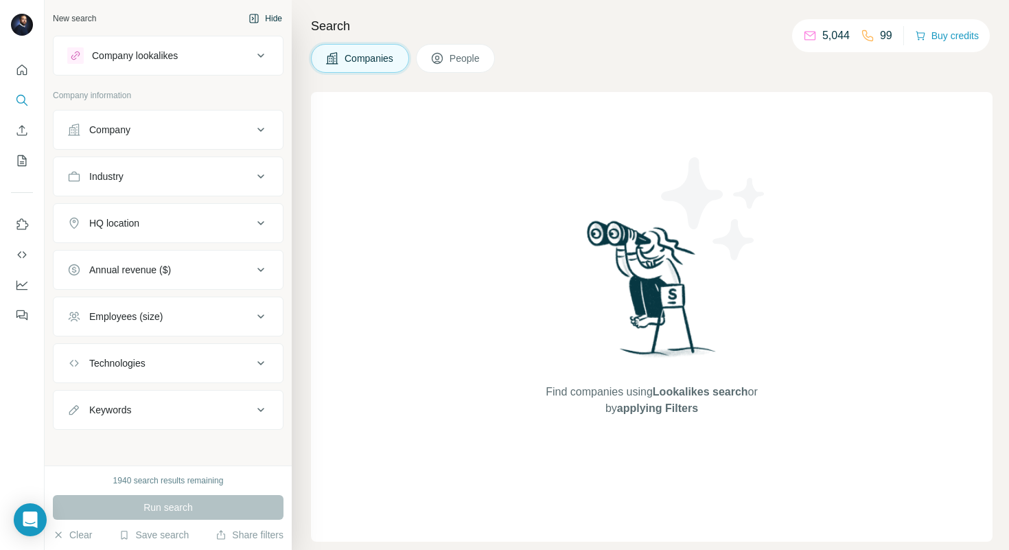
click at [261, 12] on button "Hide" at bounding box center [265, 18] width 53 height 21
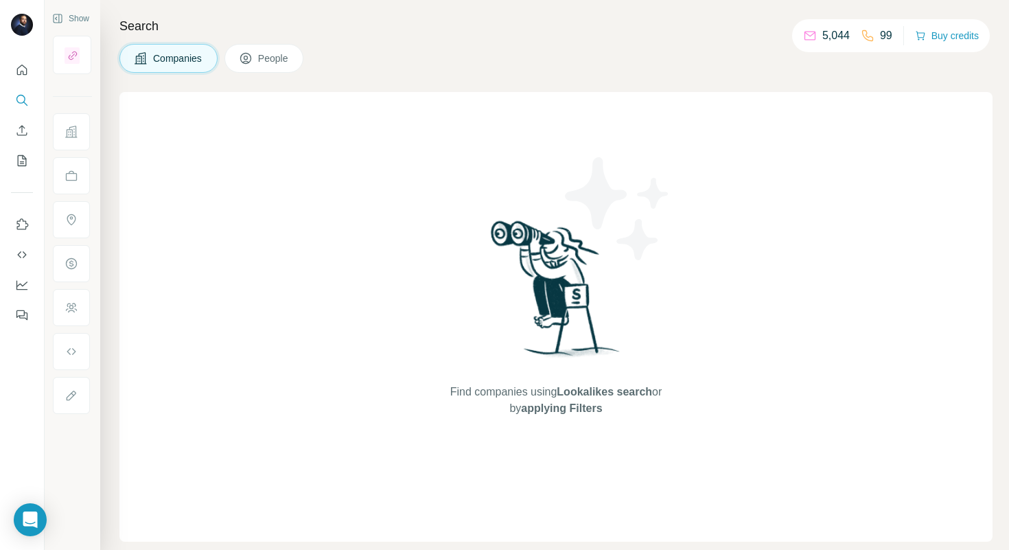
click at [833, 38] on p "5,044" at bounding box center [835, 35] width 27 height 16
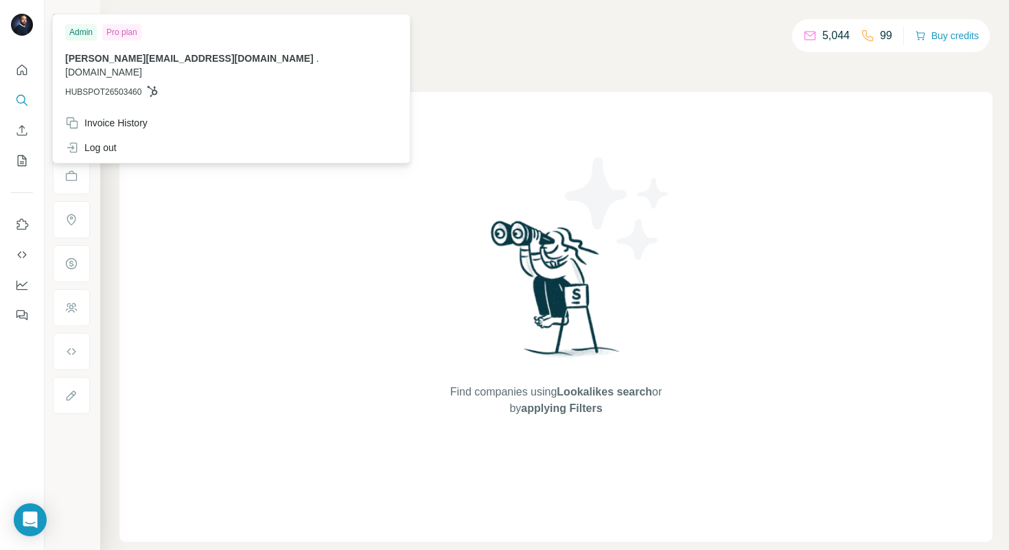
click at [16, 24] on img at bounding box center [22, 25] width 22 height 22
click at [20, 69] on icon "Quick start" at bounding box center [22, 70] width 14 height 14
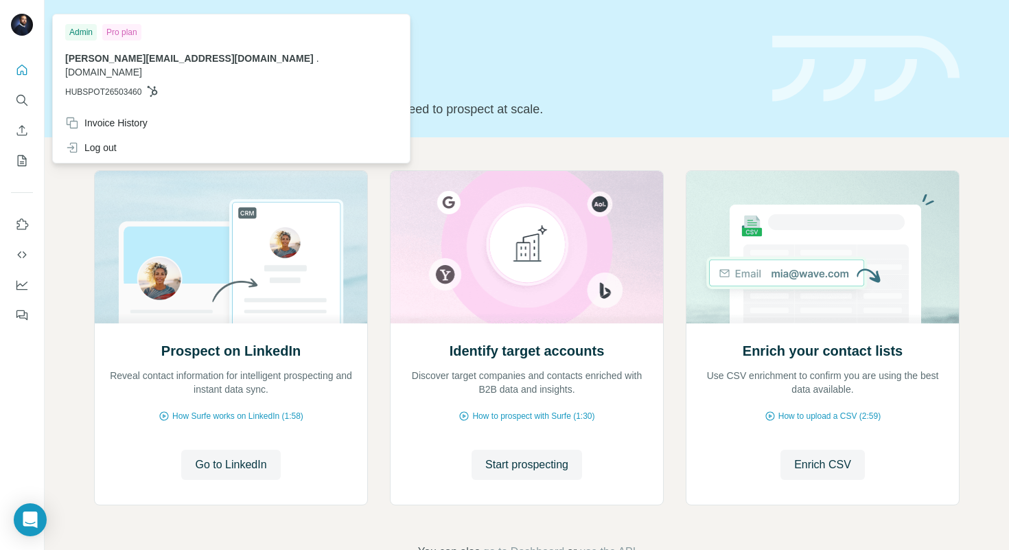
click at [82, 32] on div "Admin" at bounding box center [81, 32] width 32 height 16
click at [111, 32] on div "Pro plan" at bounding box center [121, 32] width 39 height 16
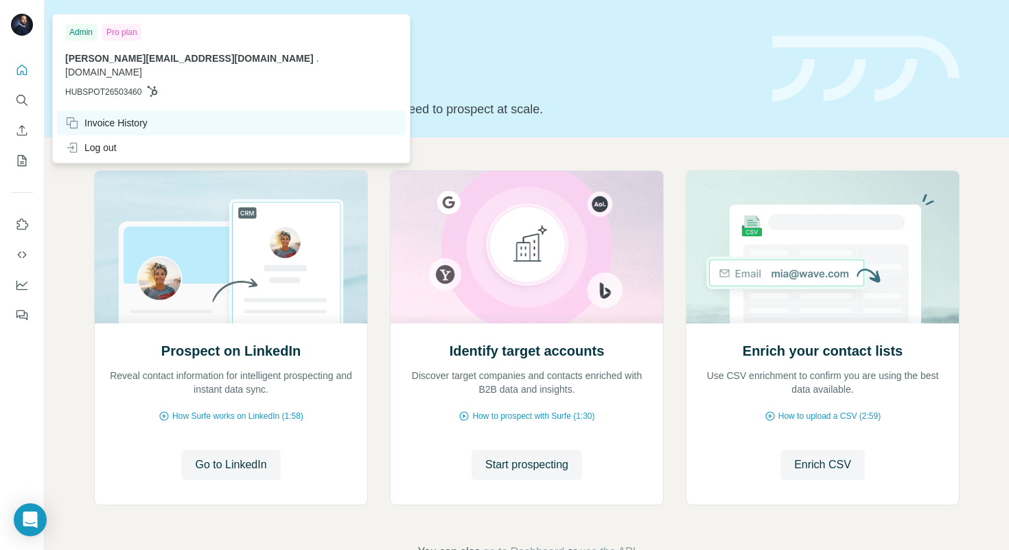
click at [130, 116] on div "Invoice History" at bounding box center [106, 123] width 82 height 14
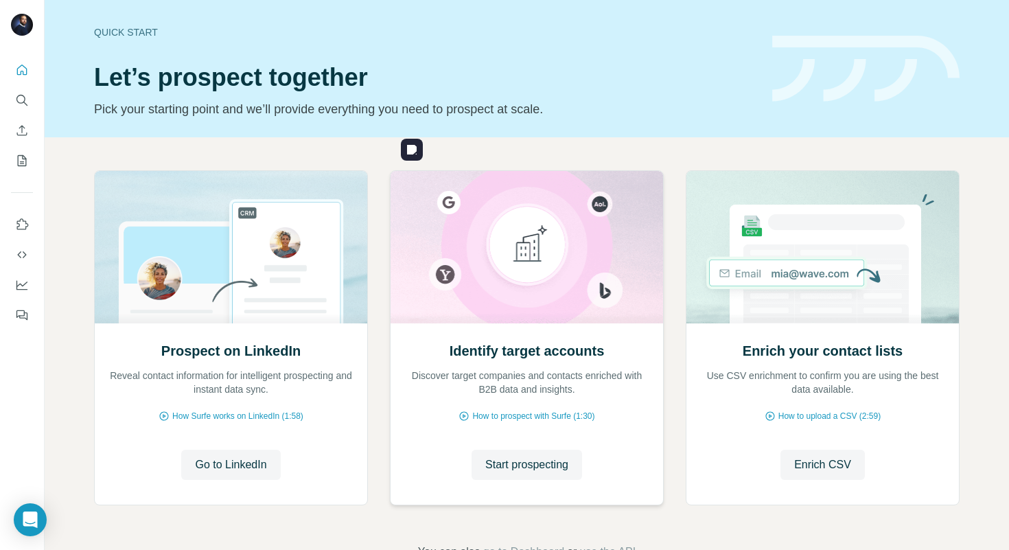
scroll to position [43, 0]
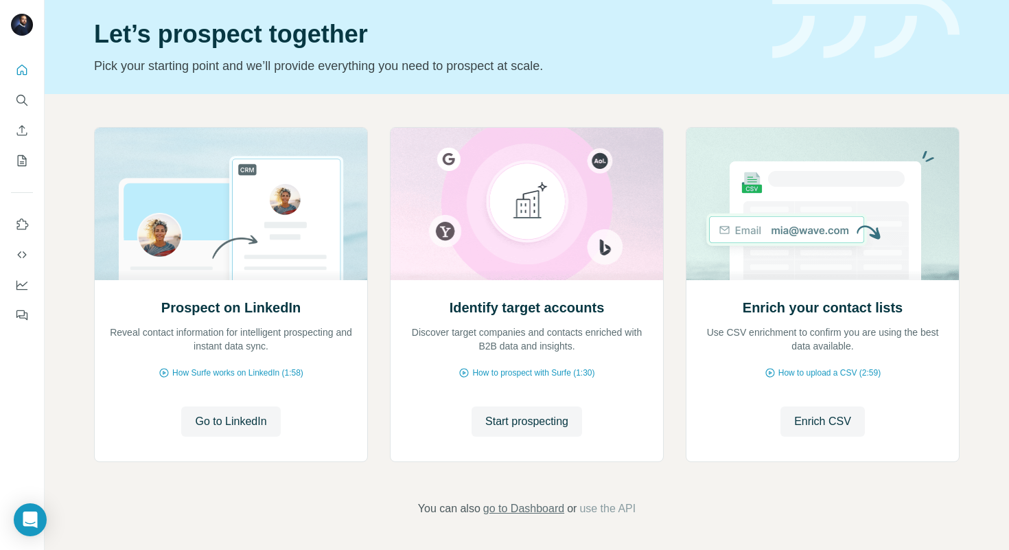
click at [549, 509] on span "go to Dashboard" at bounding box center [523, 509] width 81 height 16
